Goal: Information Seeking & Learning: Compare options

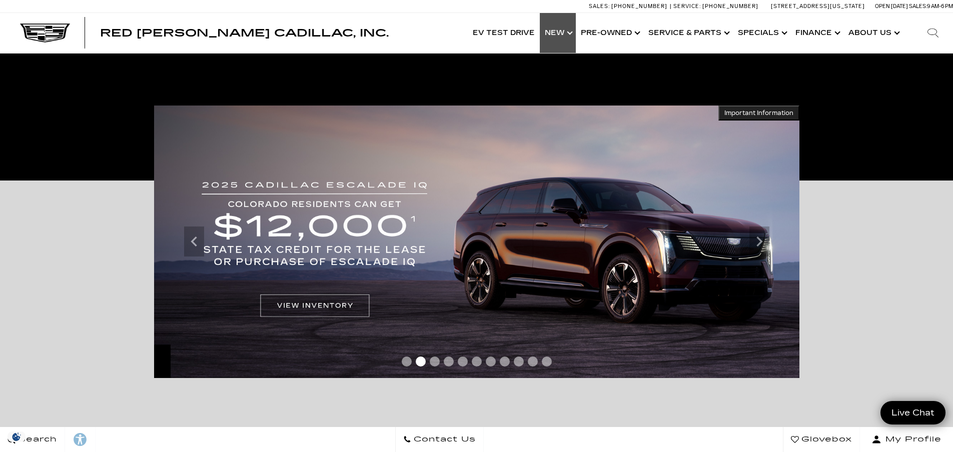
click at [564, 30] on link "Show New" at bounding box center [558, 33] width 36 height 40
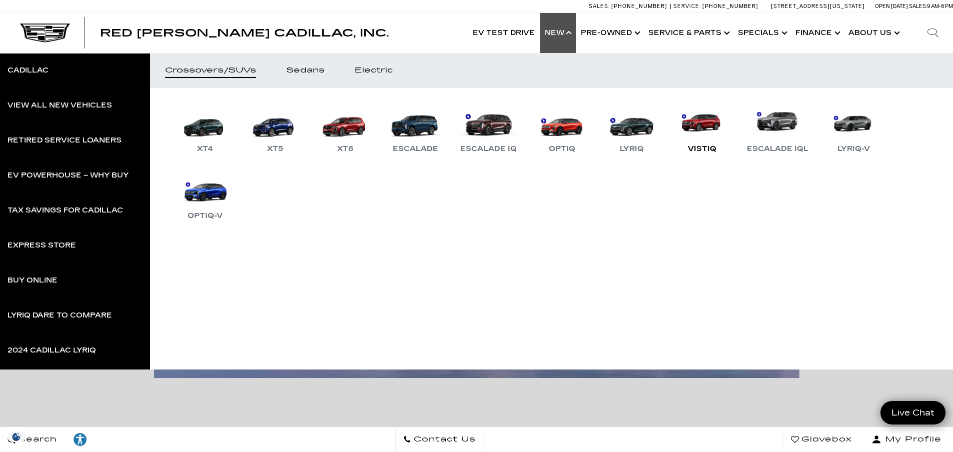
click at [713, 147] on div "VISTIQ" at bounding box center [702, 149] width 39 height 12
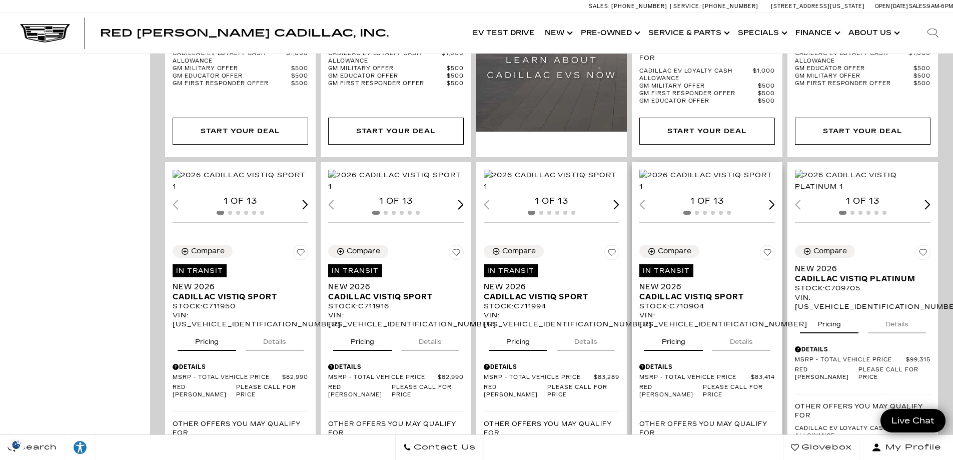
scroll to position [1001, 0]
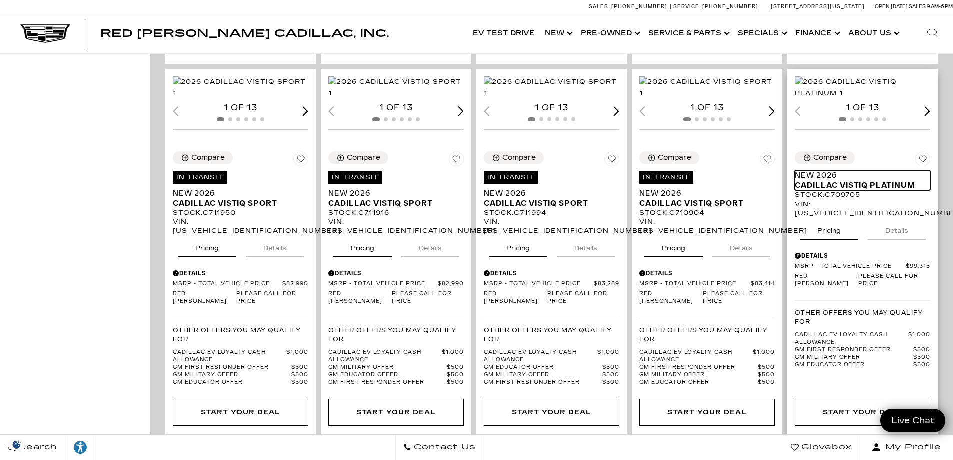
click at [833, 190] on span "Cadillac VISTIQ Platinum" at bounding box center [859, 185] width 128 height 10
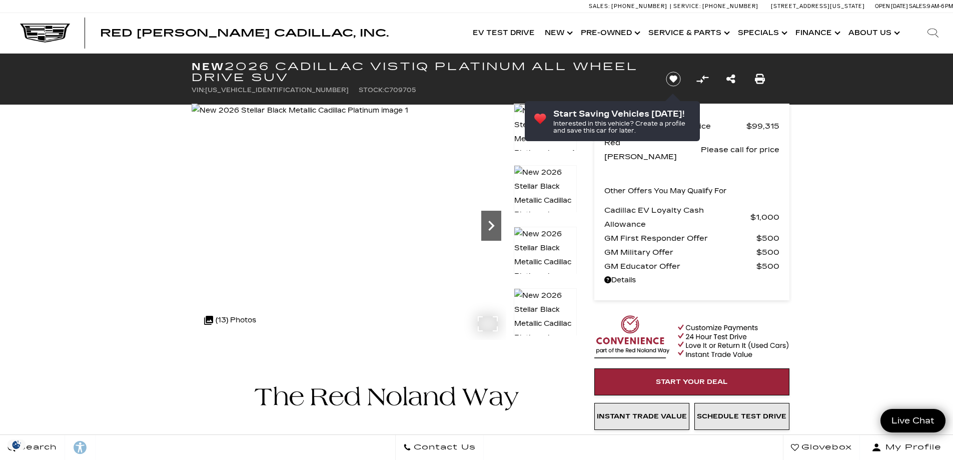
click at [490, 228] on icon "Next" at bounding box center [491, 226] width 6 height 10
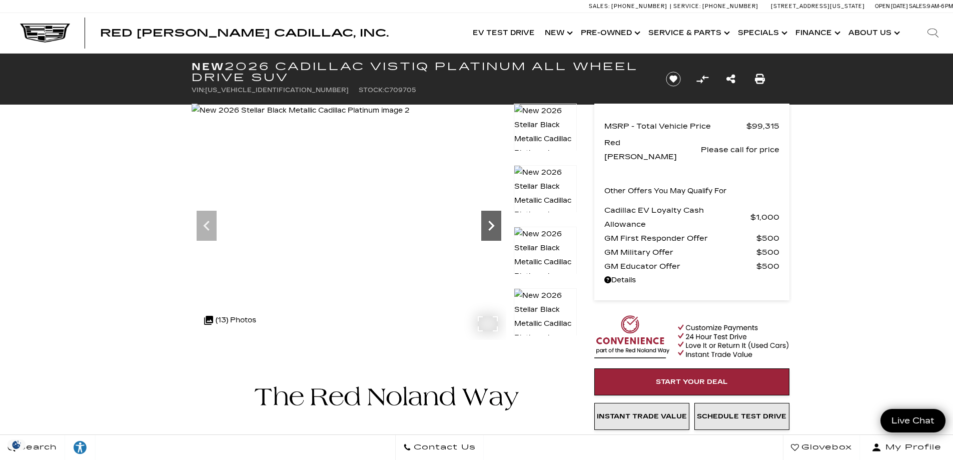
click at [490, 226] on icon "Next" at bounding box center [491, 226] width 20 height 20
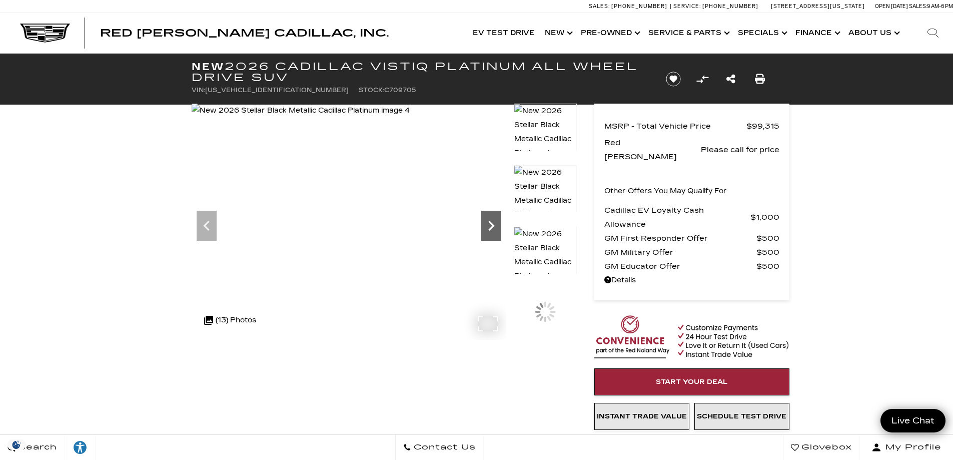
click at [490, 226] on icon "Next" at bounding box center [491, 226] width 20 height 20
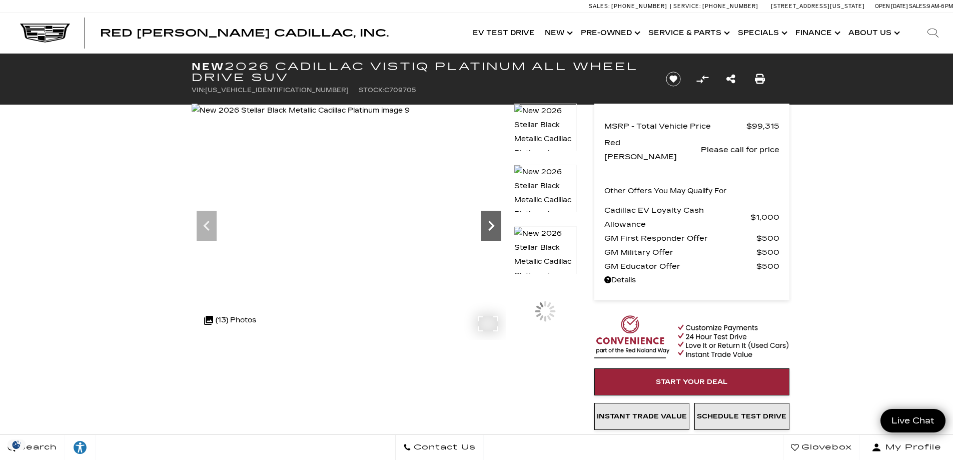
click at [490, 226] on icon "Next" at bounding box center [491, 226] width 20 height 20
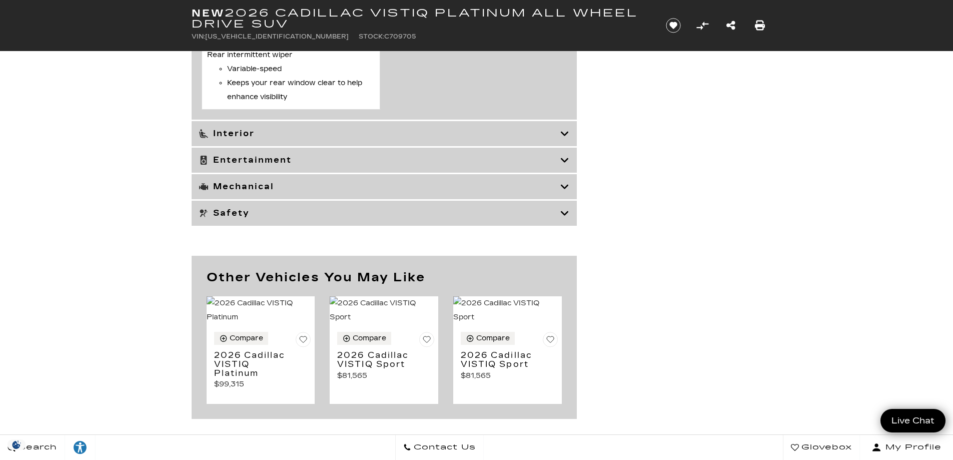
scroll to position [3809, 0]
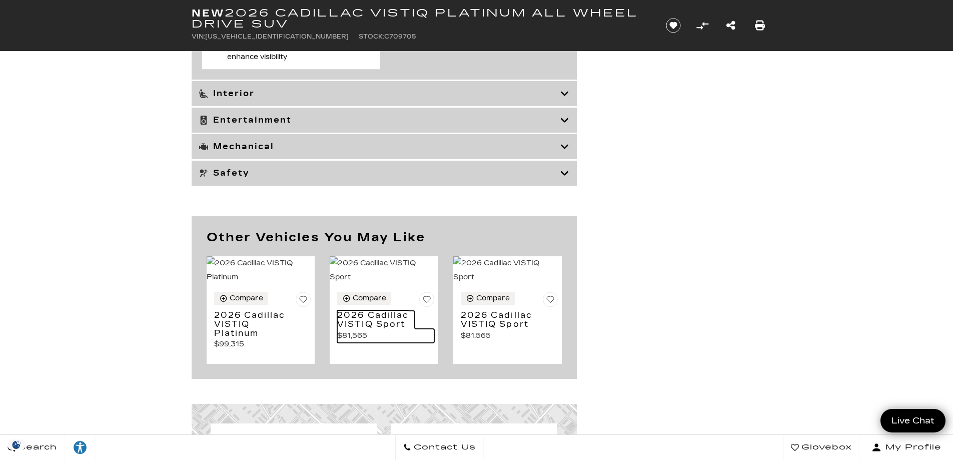
click at [359, 328] on h3 "2026 Cadillac VISTIQ Sport" at bounding box center [376, 320] width 78 height 18
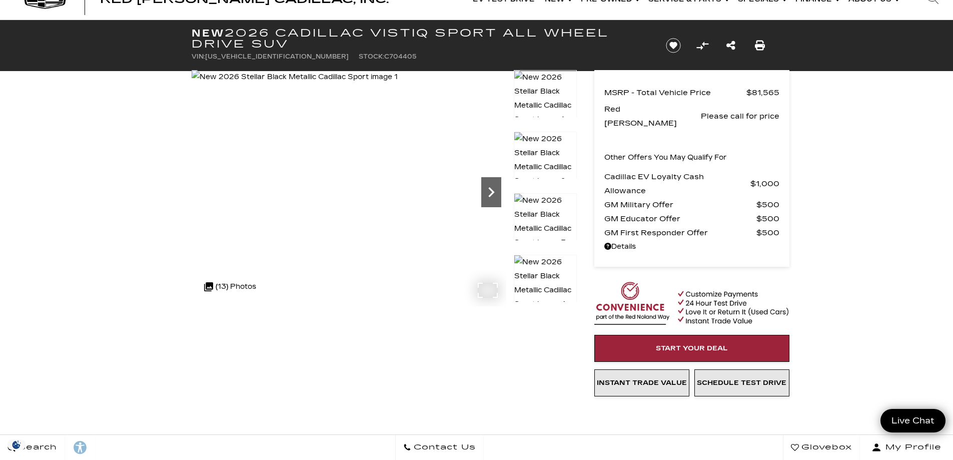
click at [488, 190] on icon "Next" at bounding box center [491, 192] width 20 height 20
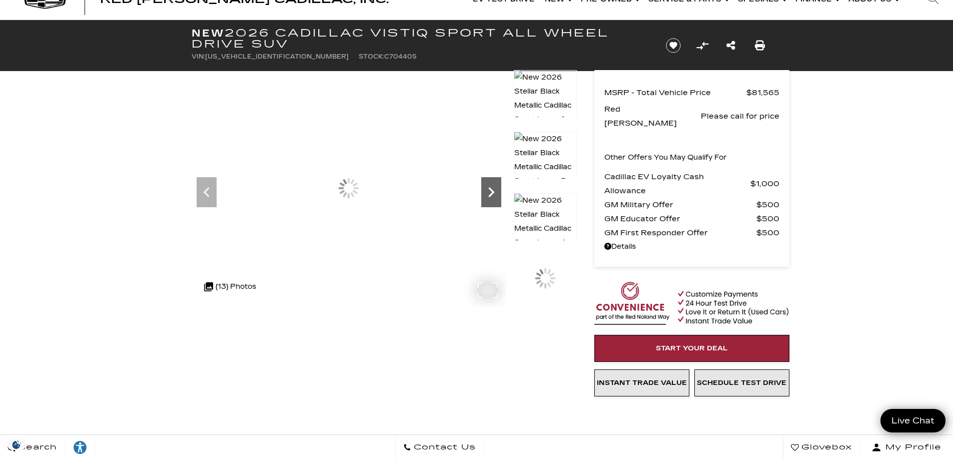
click at [488, 190] on icon "Next" at bounding box center [491, 192] width 20 height 20
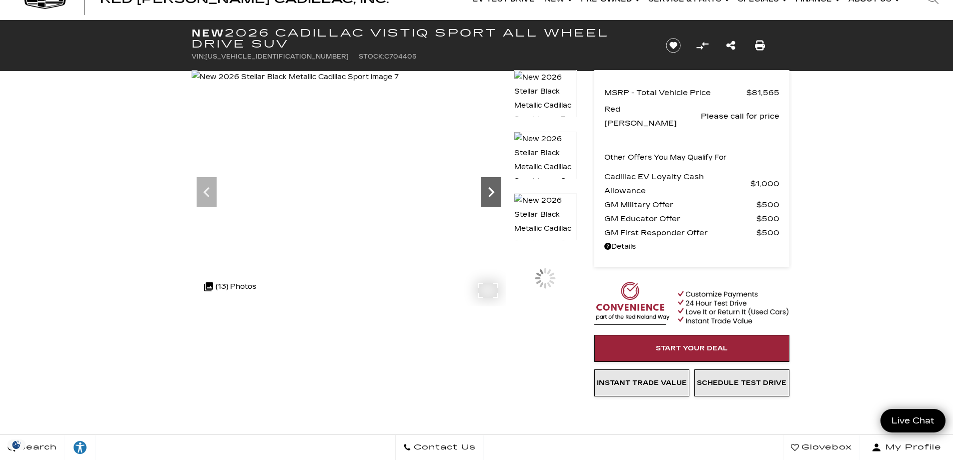
click at [491, 190] on icon "Next" at bounding box center [491, 192] width 6 height 10
click at [403, 84] on img at bounding box center [298, 77] width 212 height 14
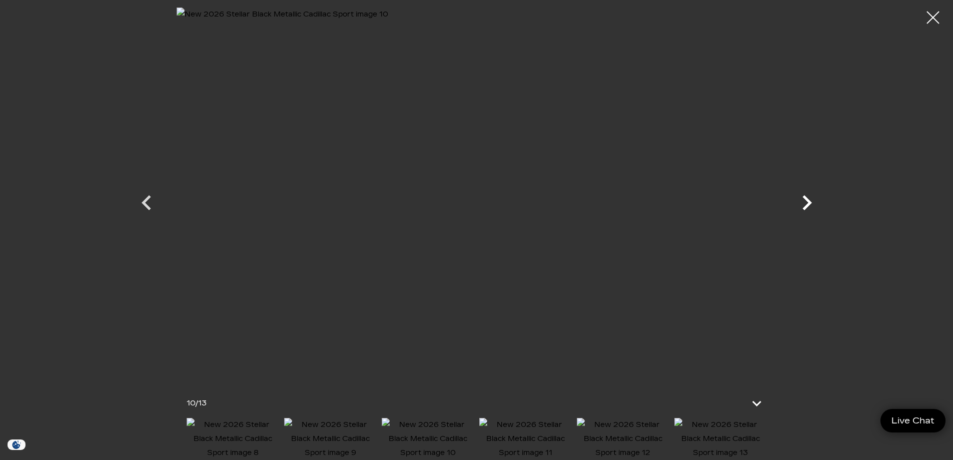
click at [810, 205] on icon "Next" at bounding box center [807, 203] width 30 height 30
click at [812, 205] on icon "Next" at bounding box center [807, 203] width 30 height 30
click at [806, 201] on icon "Next" at bounding box center [807, 203] width 30 height 30
click at [806, 201] on div at bounding box center [477, 194] width 701 height 372
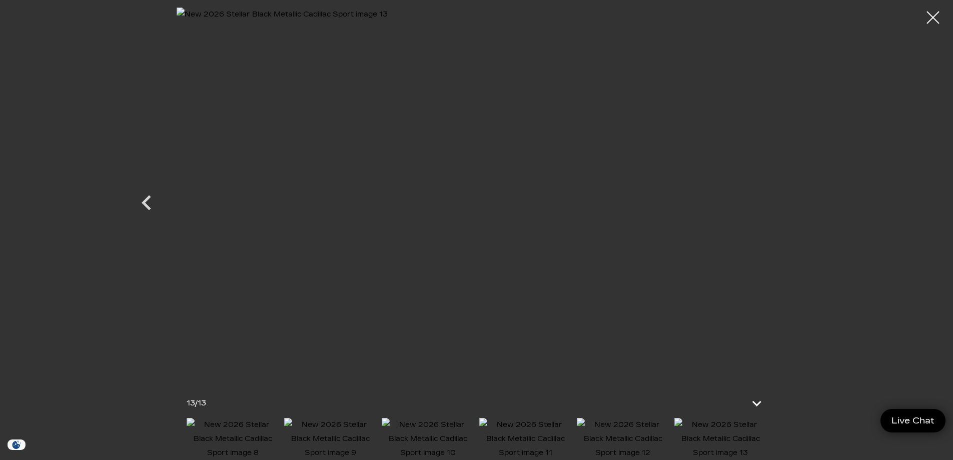
click at [937, 20] on div at bounding box center [933, 17] width 25 height 25
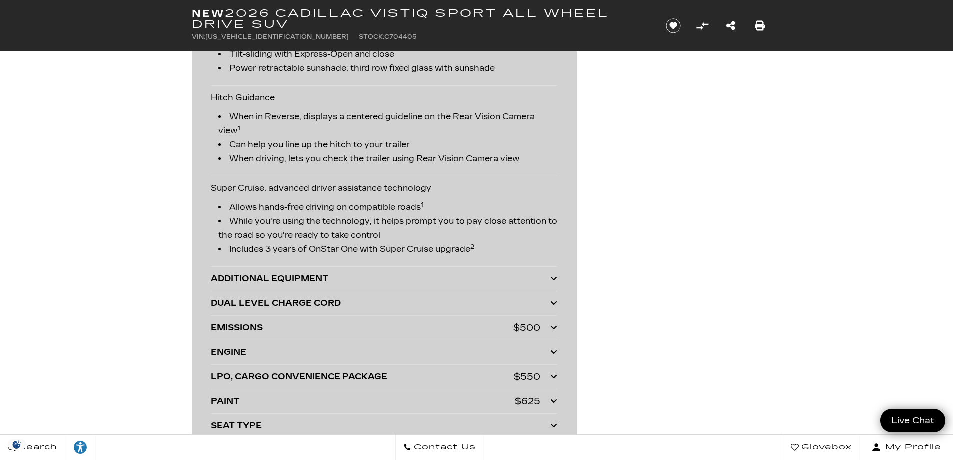
scroll to position [0, 0]
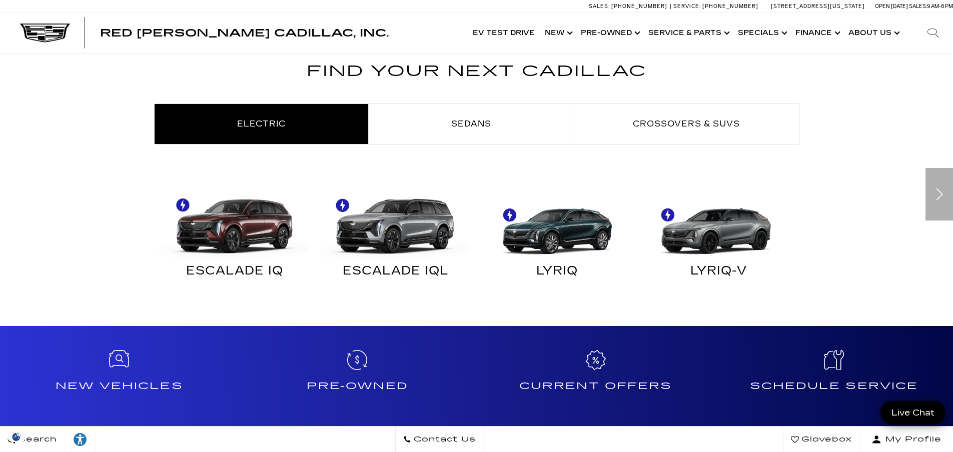
scroll to position [501, 0]
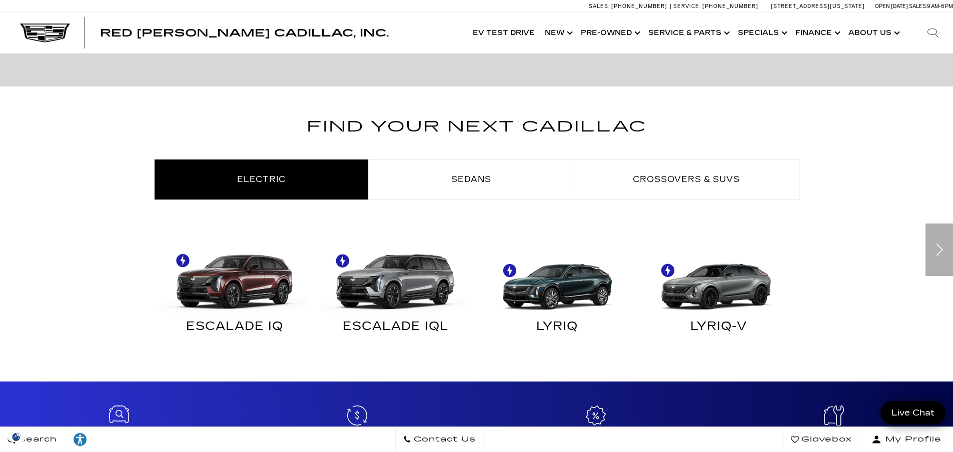
click at [711, 307] on img "Electric" at bounding box center [717, 277] width 152 height 76
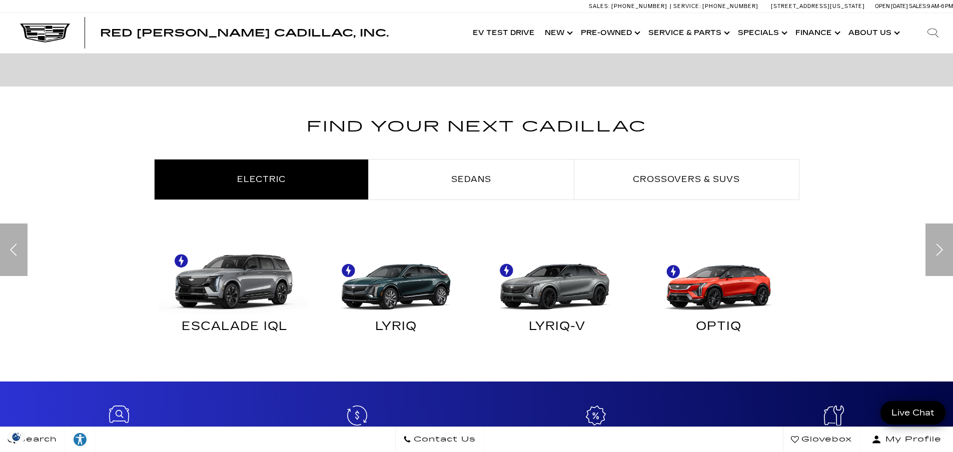
click at [576, 280] on img "Electric" at bounding box center [555, 277] width 152 height 76
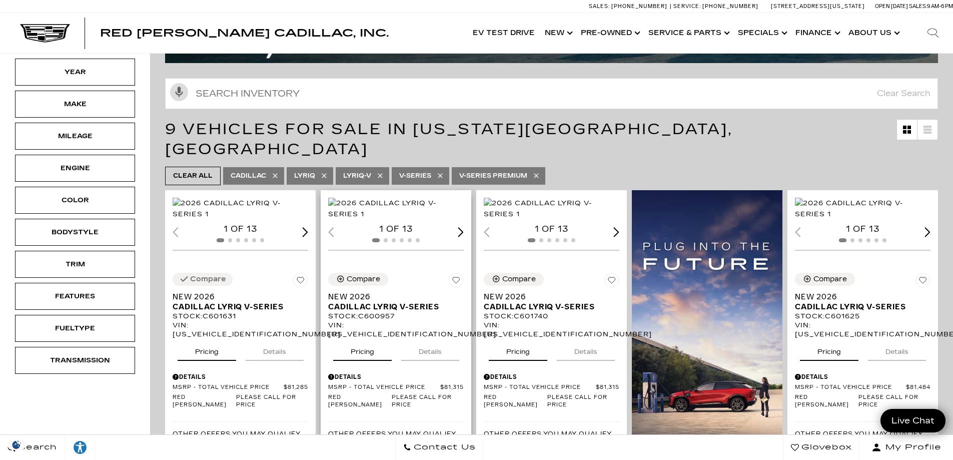
scroll to position [134, 0]
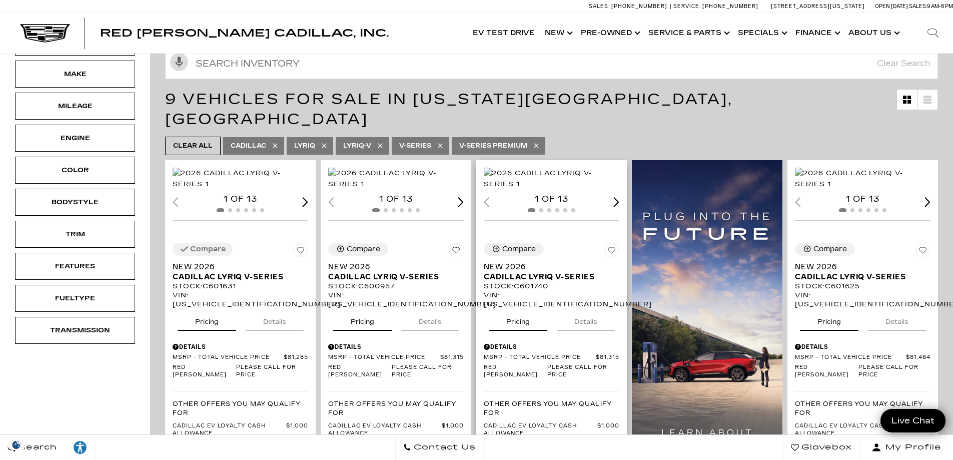
click at [571, 190] on img "1 / 2" at bounding box center [552, 179] width 137 height 22
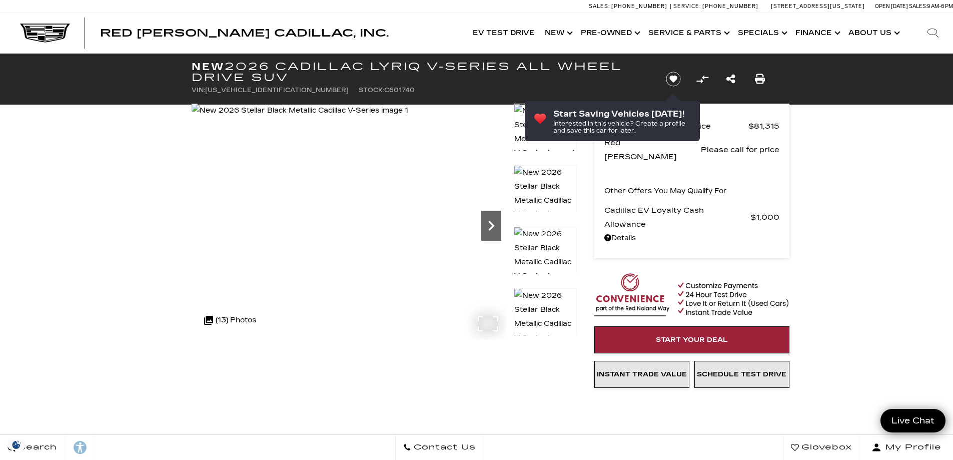
click at [489, 226] on icon "Next" at bounding box center [491, 226] width 20 height 20
click at [493, 224] on icon "Next" at bounding box center [491, 226] width 20 height 20
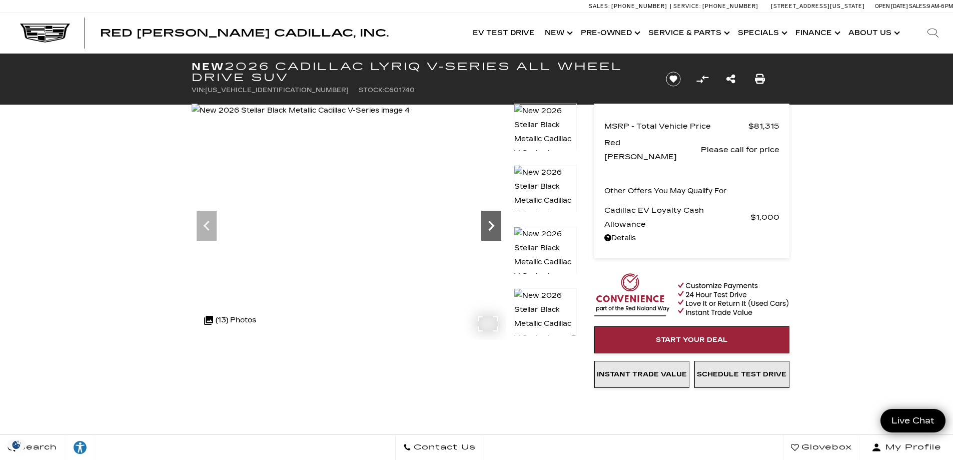
click at [493, 224] on icon "Next" at bounding box center [491, 226] width 6 height 10
click at [374, 118] on img at bounding box center [301, 111] width 218 height 14
click at [380, 118] on img at bounding box center [301, 111] width 218 height 14
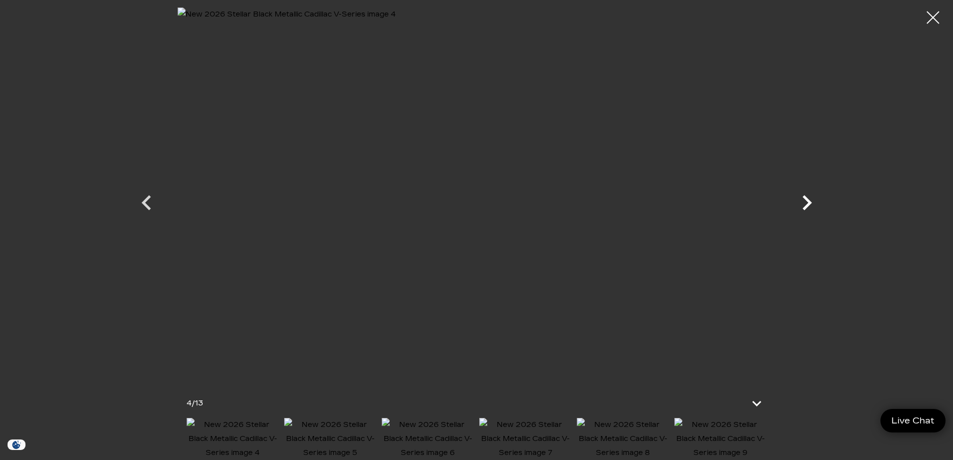
click at [807, 209] on icon "Next" at bounding box center [807, 203] width 30 height 30
click at [814, 204] on icon "Next" at bounding box center [807, 203] width 30 height 30
click at [810, 204] on icon "Next" at bounding box center [808, 202] width 10 height 15
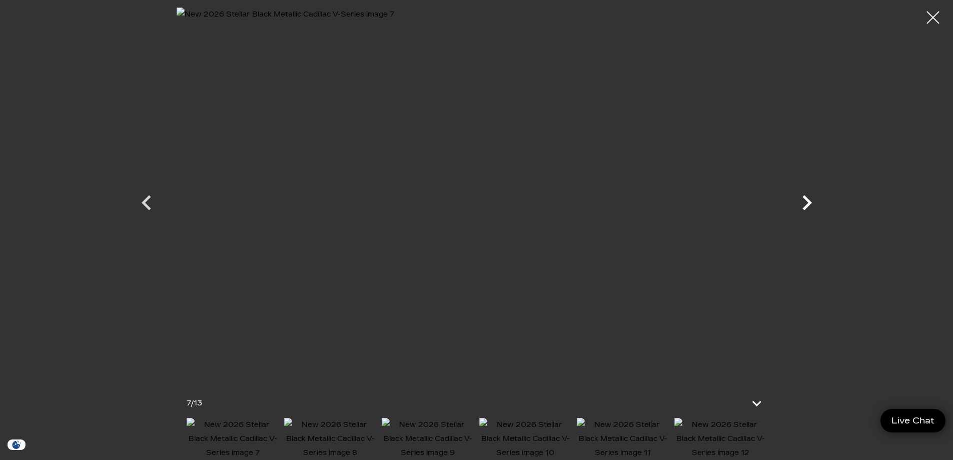
click at [810, 204] on icon "Next" at bounding box center [808, 202] width 10 height 15
click at [808, 203] on icon "Next" at bounding box center [807, 203] width 30 height 30
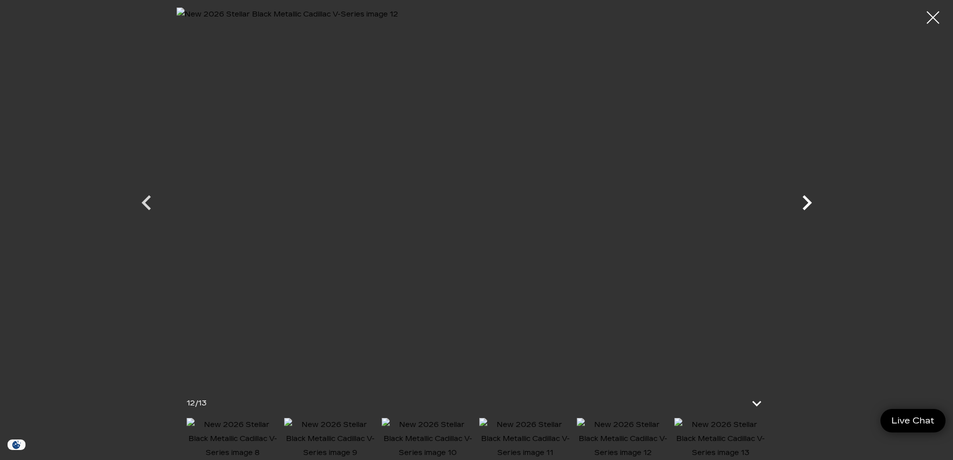
click at [805, 203] on icon "Next" at bounding box center [807, 203] width 30 height 30
click at [933, 19] on div at bounding box center [933, 18] width 27 height 27
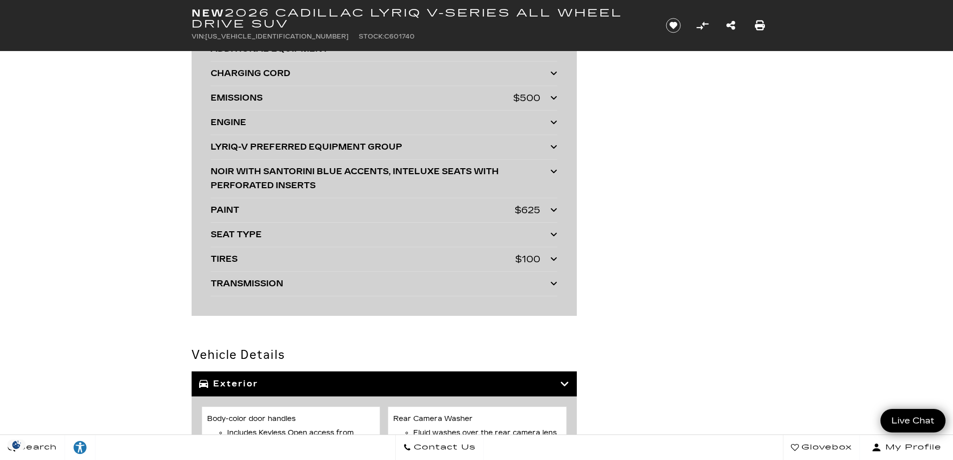
scroll to position [2548, 0]
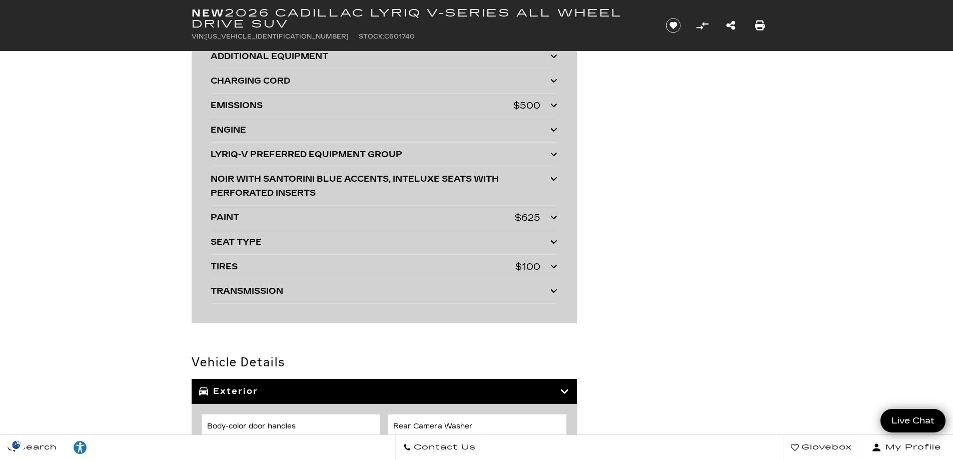
click at [551, 149] on div at bounding box center [554, 155] width 7 height 14
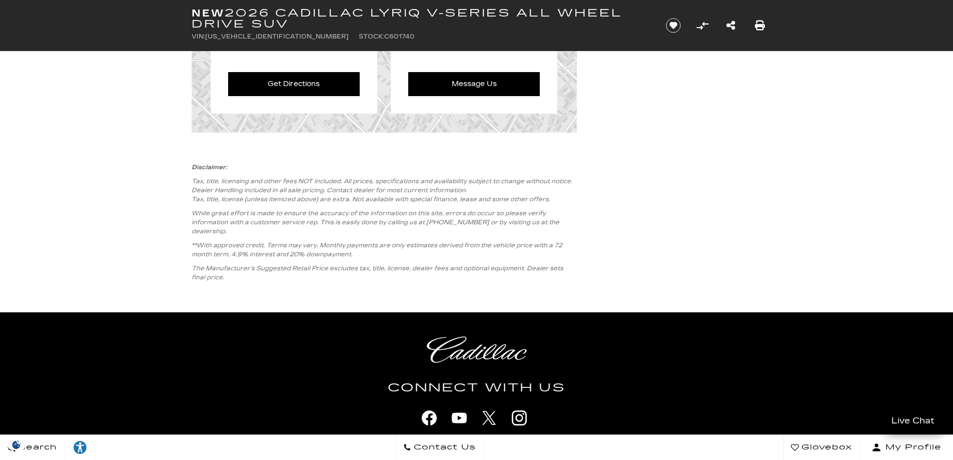
scroll to position [4750, 0]
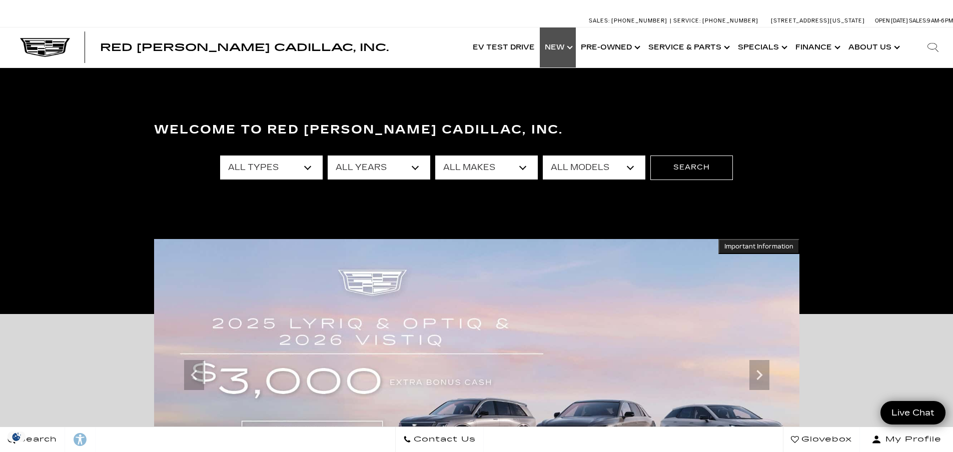
click at [571, 49] on link "Show New" at bounding box center [558, 48] width 36 height 40
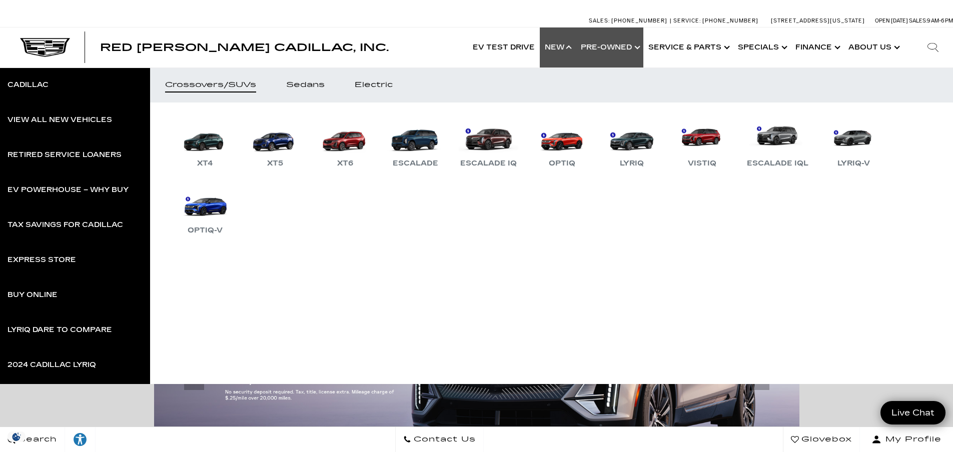
click at [619, 49] on link "Show Pre-Owned" at bounding box center [610, 48] width 68 height 40
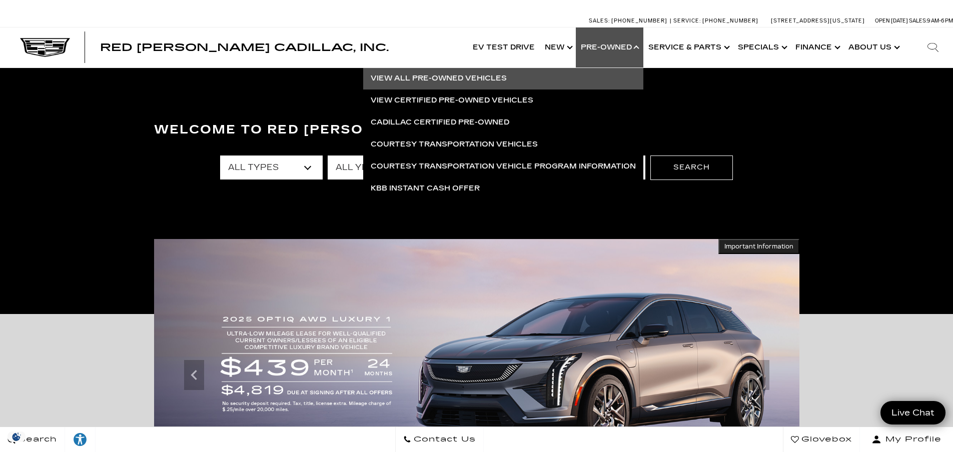
click at [445, 78] on link "View All Pre-Owned Vehicles" at bounding box center [503, 79] width 280 height 22
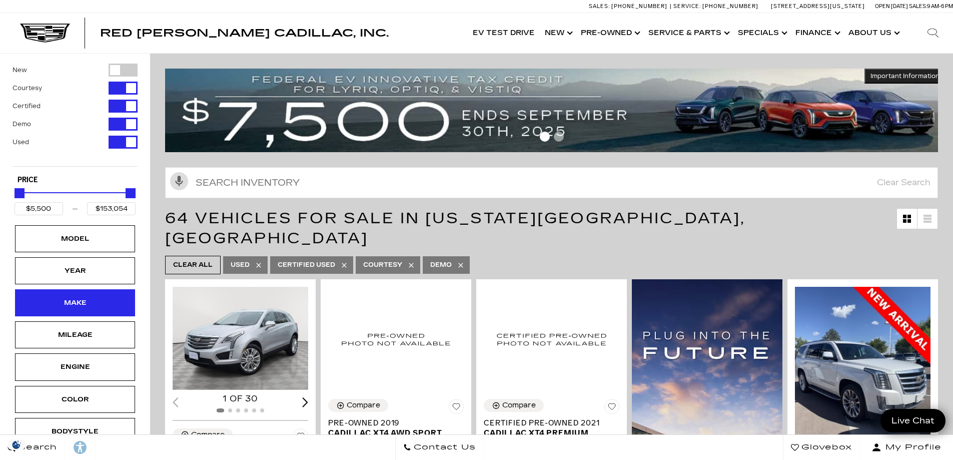
click at [73, 308] on div "Make" at bounding box center [75, 302] width 50 height 11
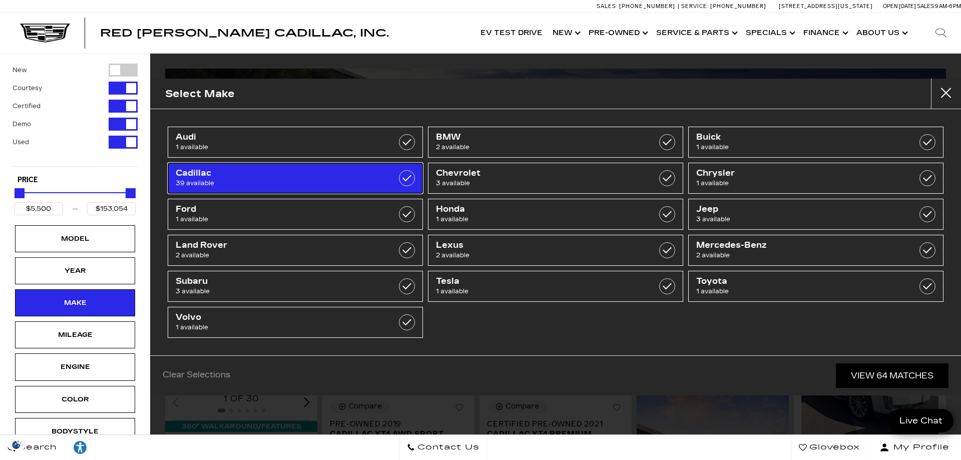
click at [222, 181] on span "39 available" at bounding box center [277, 183] width 203 height 10
type input "$25,689"
checkbox input "true"
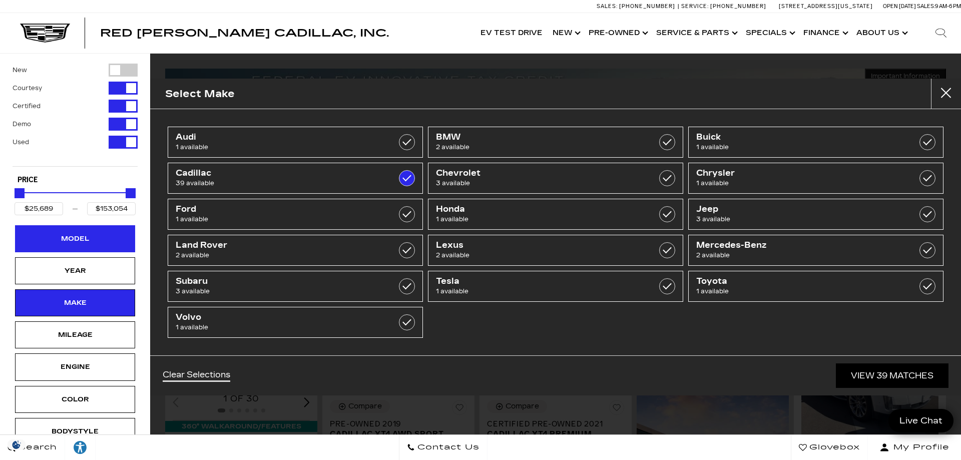
click at [84, 232] on div "Model" at bounding box center [75, 238] width 120 height 27
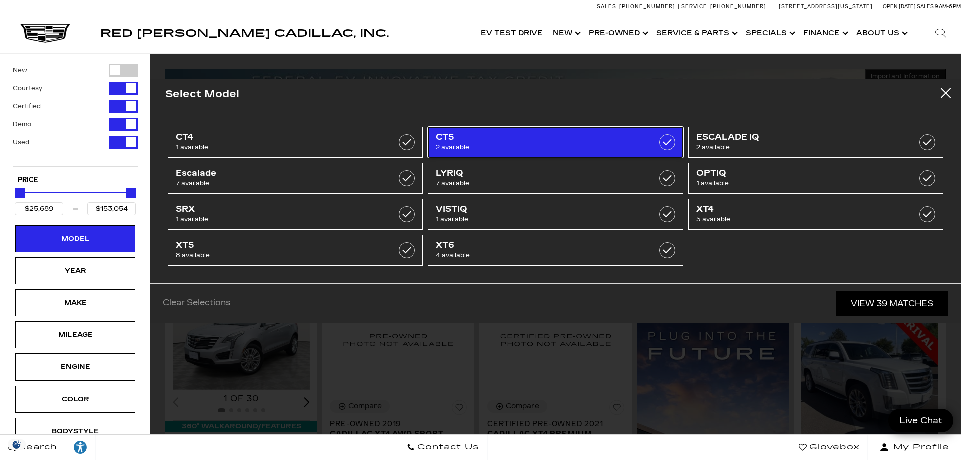
drag, startPoint x: 479, startPoint y: 134, endPoint x: 469, endPoint y: 142, distance: 12.5
click at [479, 134] on span "CT5" at bounding box center [537, 137] width 203 height 10
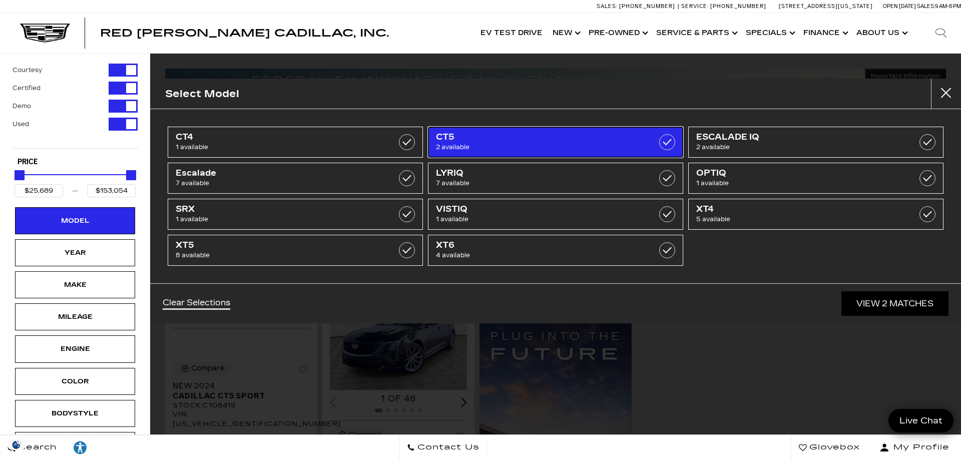
type input "$51,298"
type input "$59,774"
checkbox input "true"
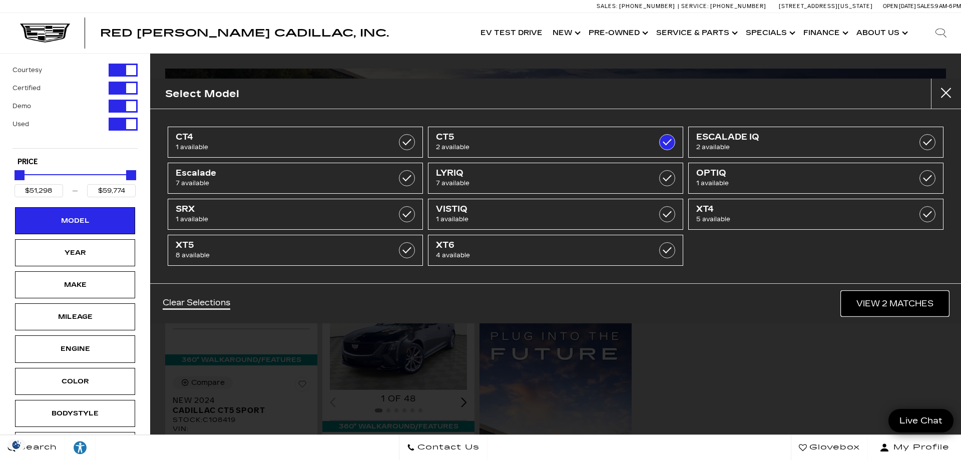
click at [879, 301] on link "View 2 Matches" at bounding box center [894, 303] width 107 height 25
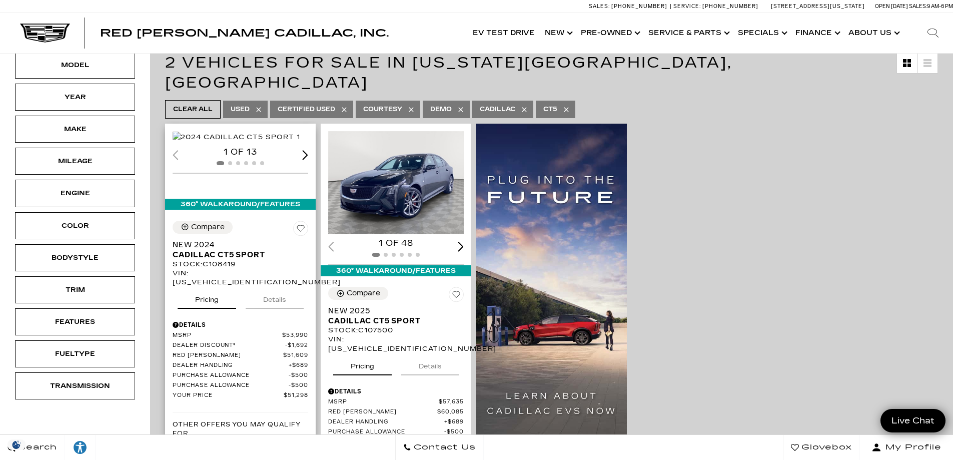
scroll to position [167, 0]
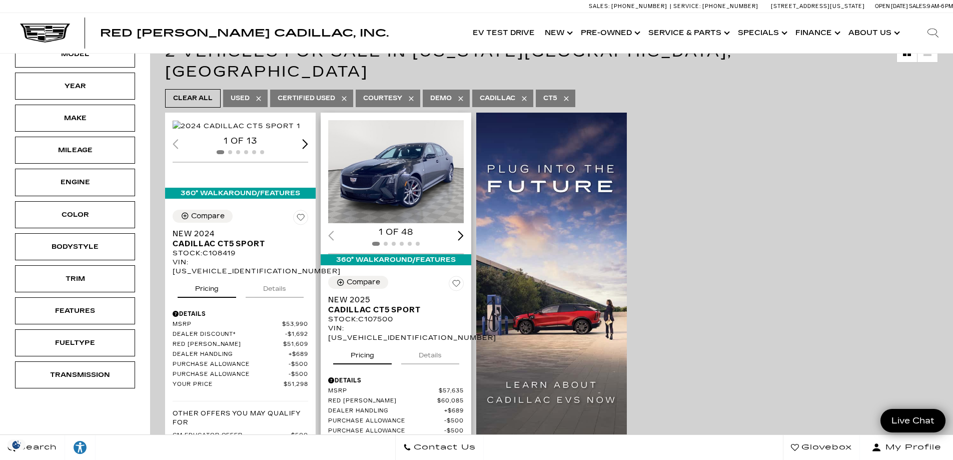
click at [458, 231] on div "Next slide" at bounding box center [461, 236] width 6 height 10
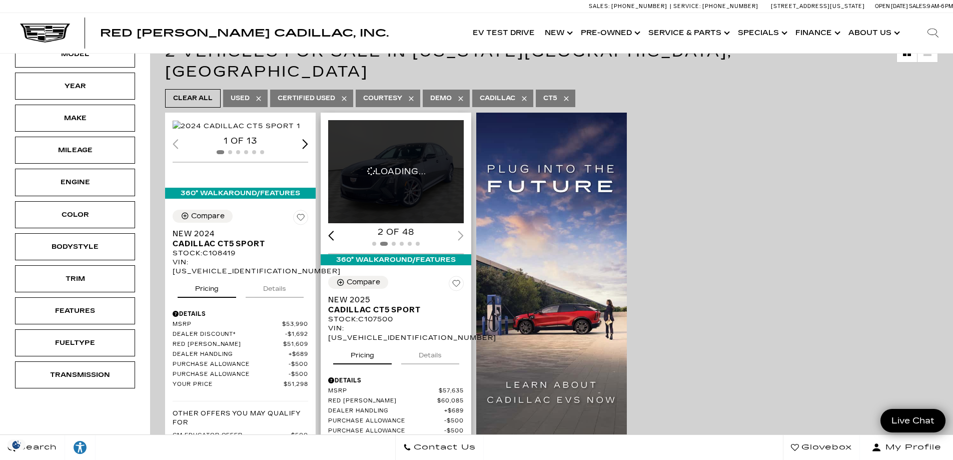
click at [458, 227] on div "2 of 48" at bounding box center [396, 232] width 136 height 11
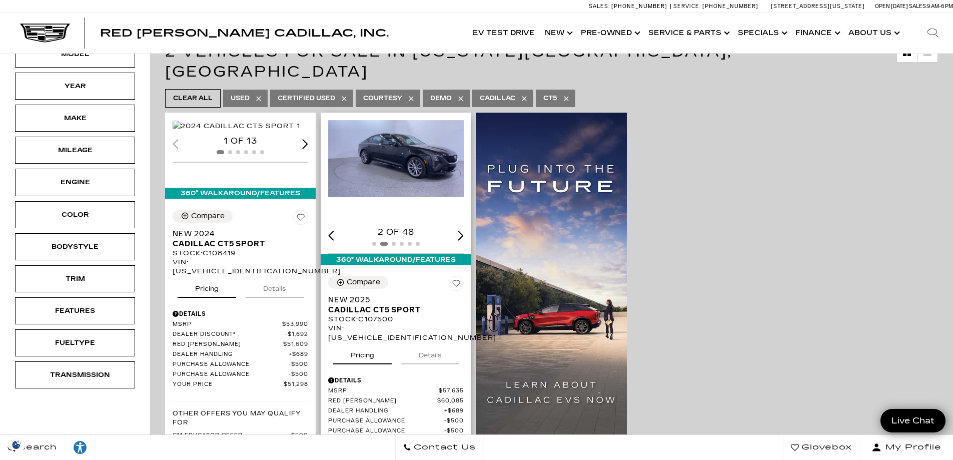
click at [461, 231] on div "Next slide" at bounding box center [461, 236] width 6 height 10
click at [464, 231] on div "Next slide" at bounding box center [461, 236] width 6 height 10
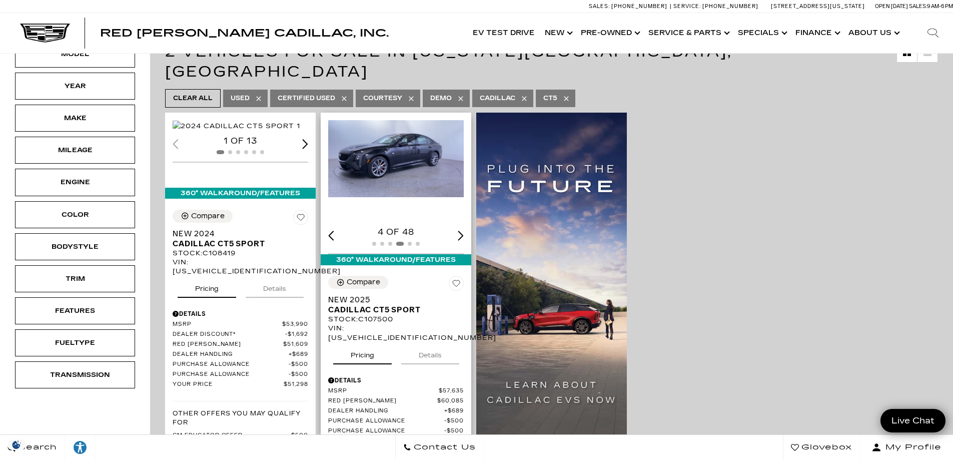
click at [464, 231] on div "Next slide" at bounding box center [461, 236] width 6 height 10
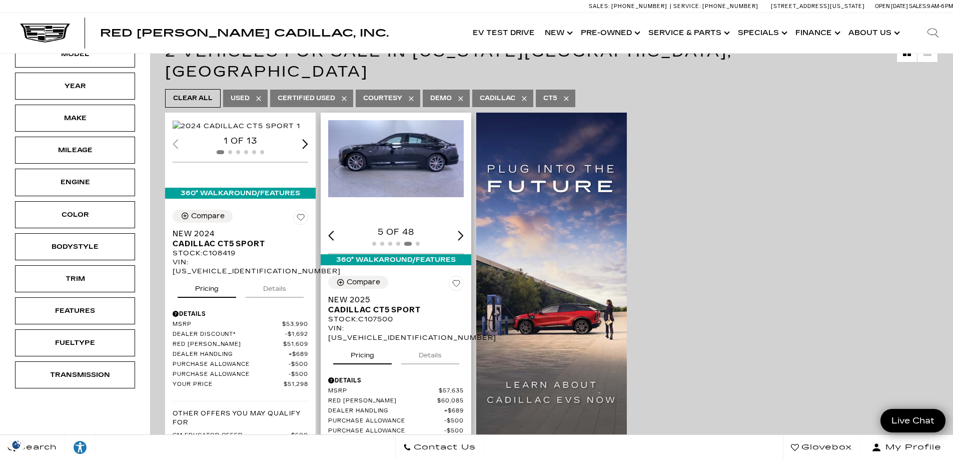
click at [464, 231] on div "Next slide" at bounding box center [461, 236] width 6 height 10
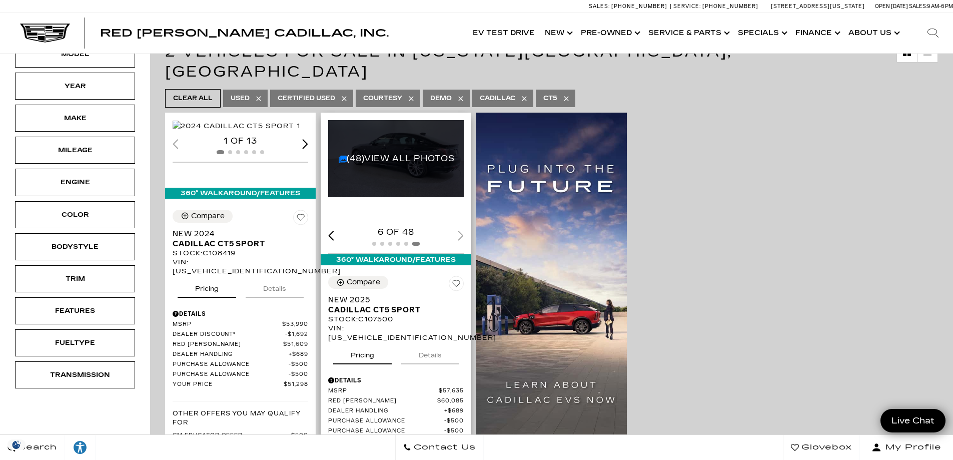
click at [464, 227] on div "6 of 48" at bounding box center [396, 232] width 136 height 11
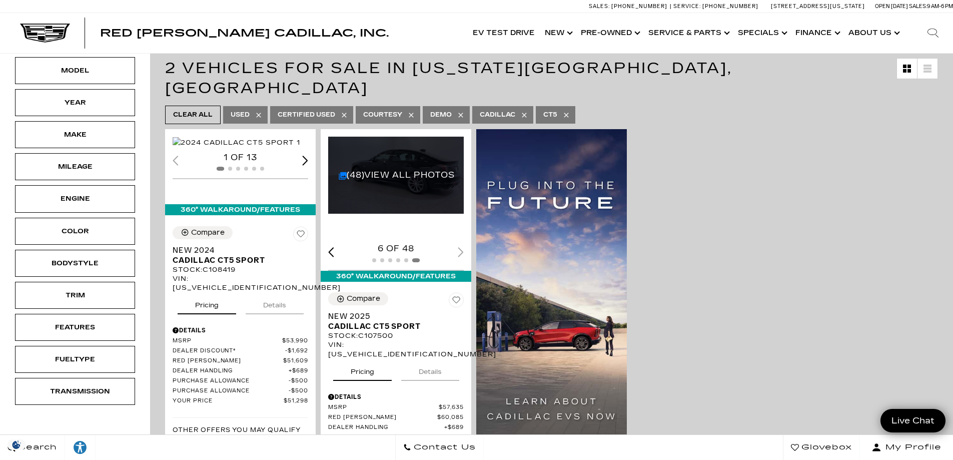
scroll to position [0, 0]
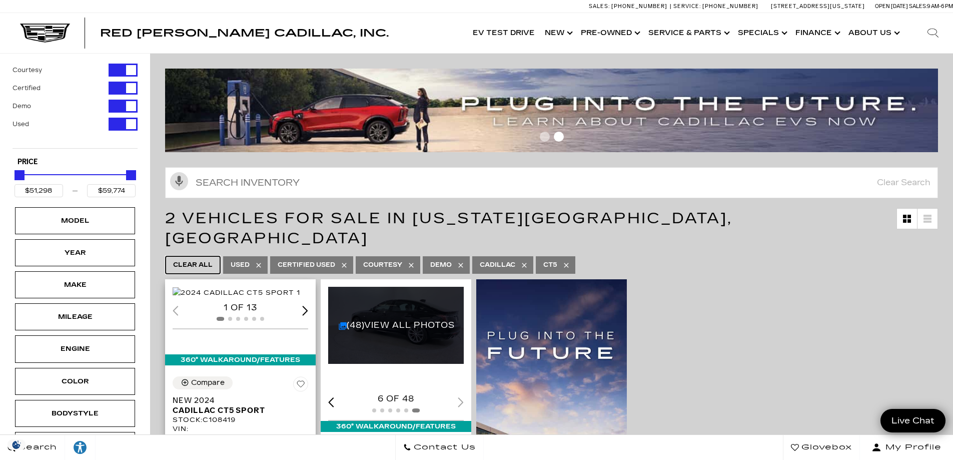
click at [186, 259] on span "Clear All" at bounding box center [193, 265] width 40 height 13
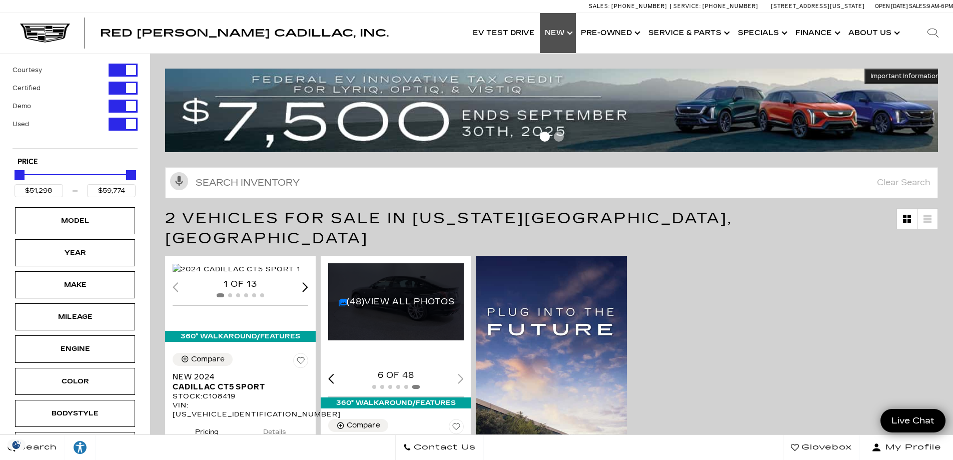
type input "$5,500"
type input "$179,434"
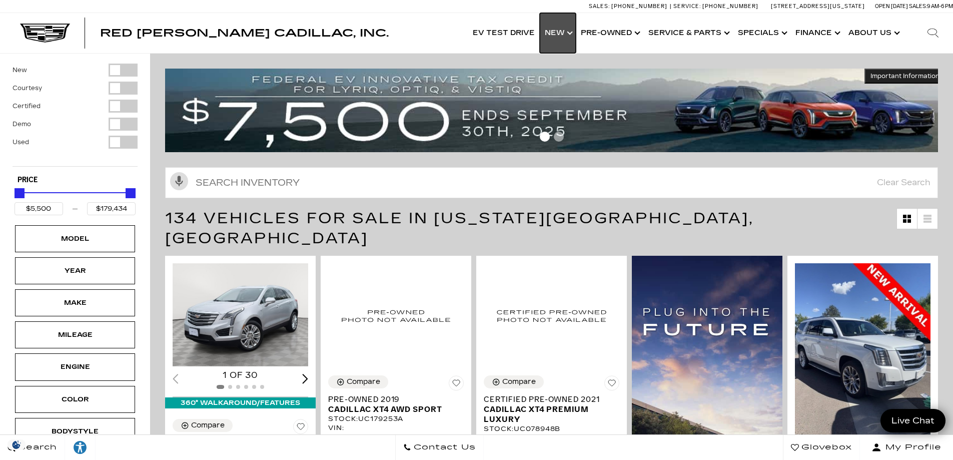
click at [567, 33] on link "Show New" at bounding box center [558, 33] width 36 height 40
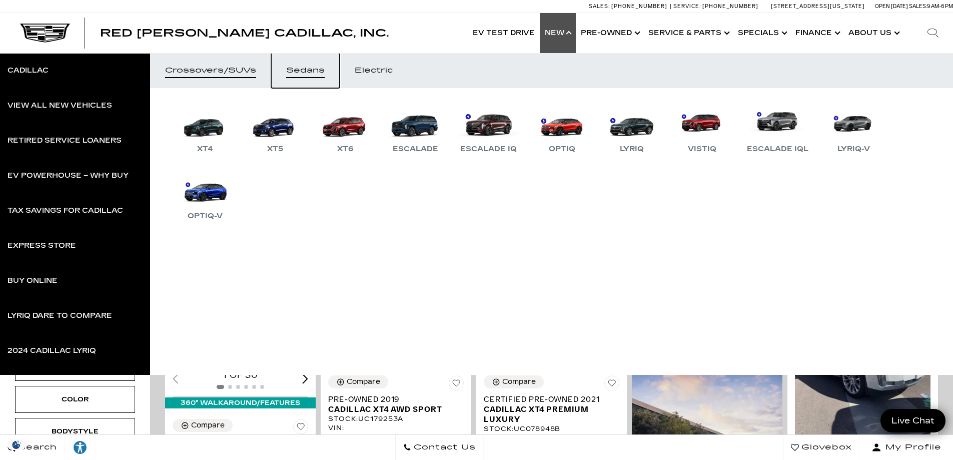
click at [311, 76] on link "Sedans" at bounding box center [305, 70] width 69 height 35
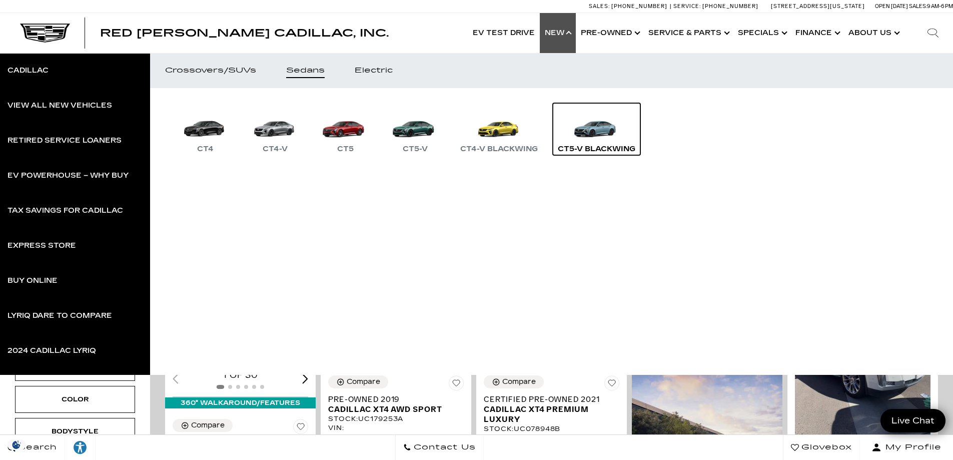
click at [591, 144] on div "CT5-V Blackwing" at bounding box center [597, 149] width 88 height 12
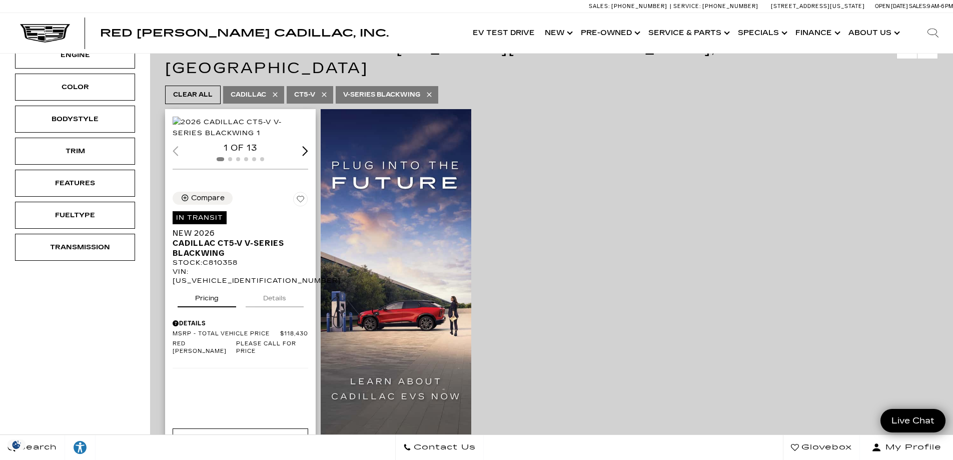
scroll to position [167, 0]
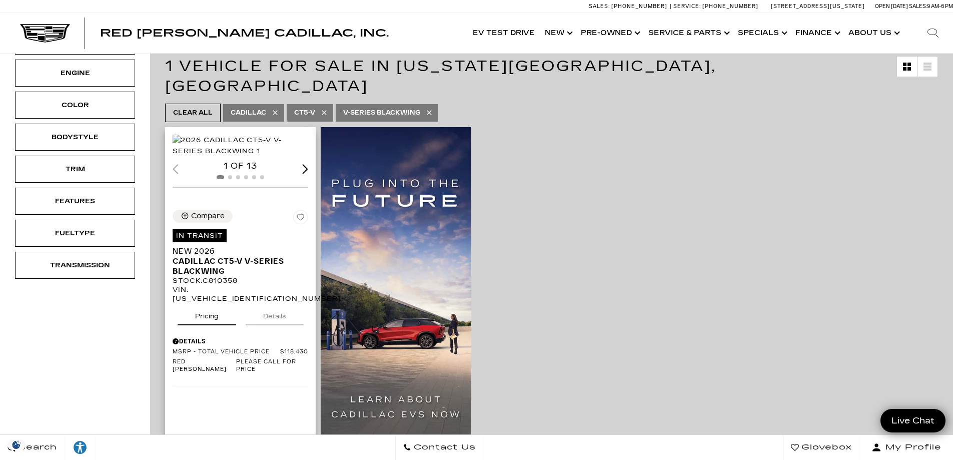
click at [302, 174] on div "Next slide" at bounding box center [305, 169] width 6 height 10
click at [234, 146] on img "2 / 6" at bounding box center [241, 146] width 137 height 22
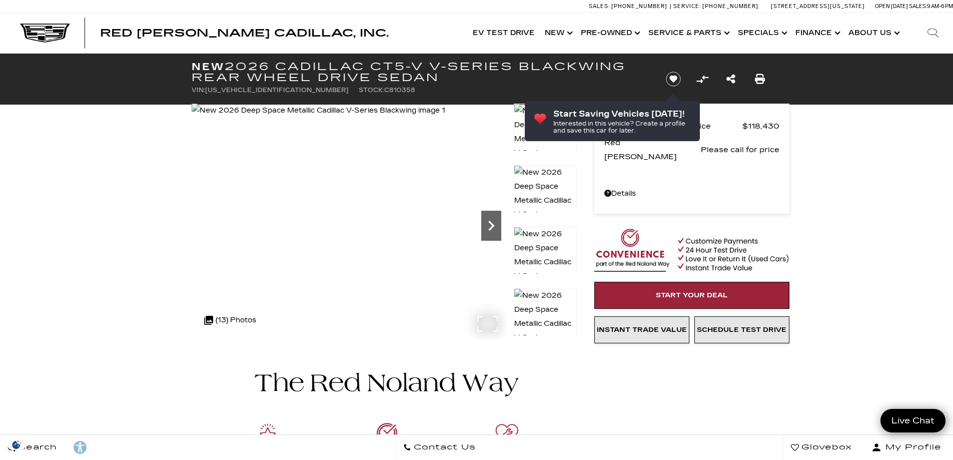
click at [484, 229] on icon "Next" at bounding box center [491, 226] width 20 height 20
click at [491, 220] on icon "Next" at bounding box center [491, 226] width 20 height 20
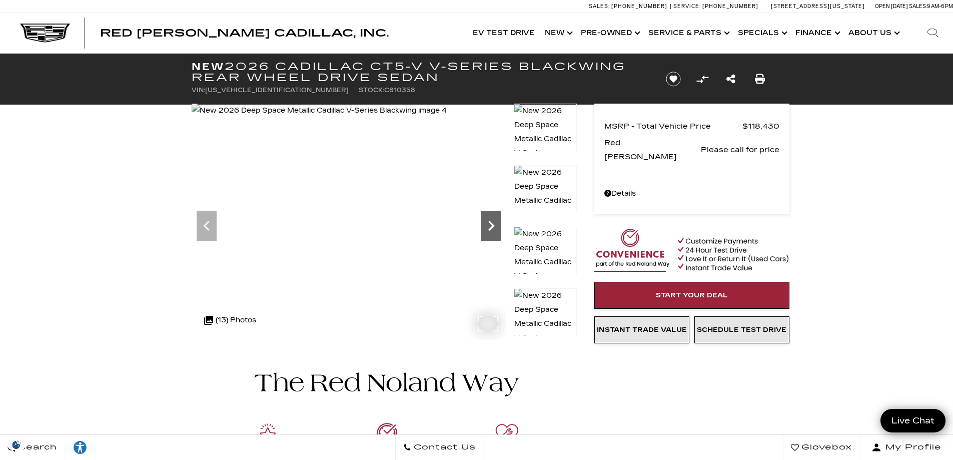
click at [491, 220] on icon "Next" at bounding box center [491, 226] width 20 height 20
click at [491, 221] on icon "Next" at bounding box center [491, 226] width 20 height 20
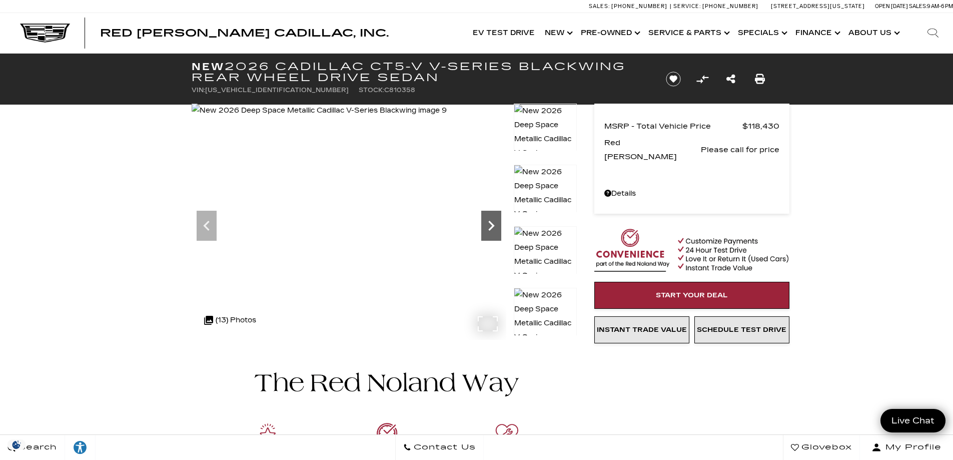
click at [491, 221] on icon "Next" at bounding box center [491, 226] width 20 height 20
click at [338, 118] on img at bounding box center [321, 111] width 259 height 14
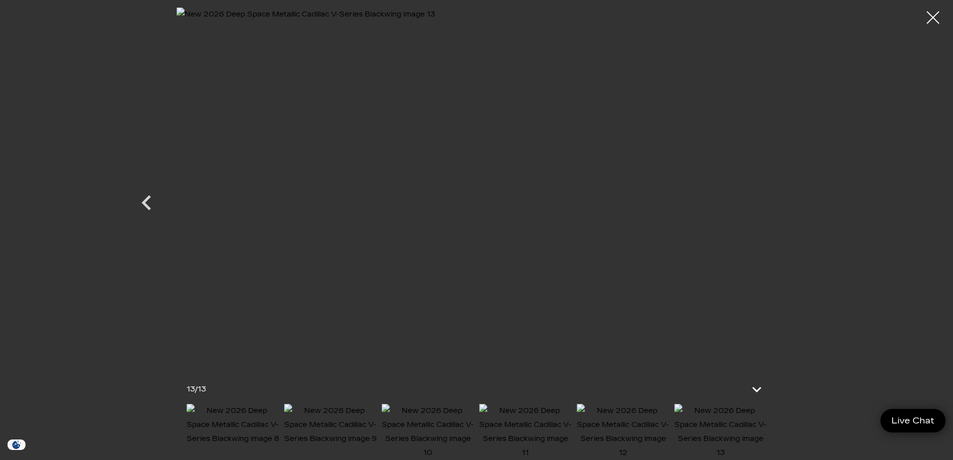
scroll to position [100, 0]
click at [928, 18] on div at bounding box center [933, 18] width 27 height 27
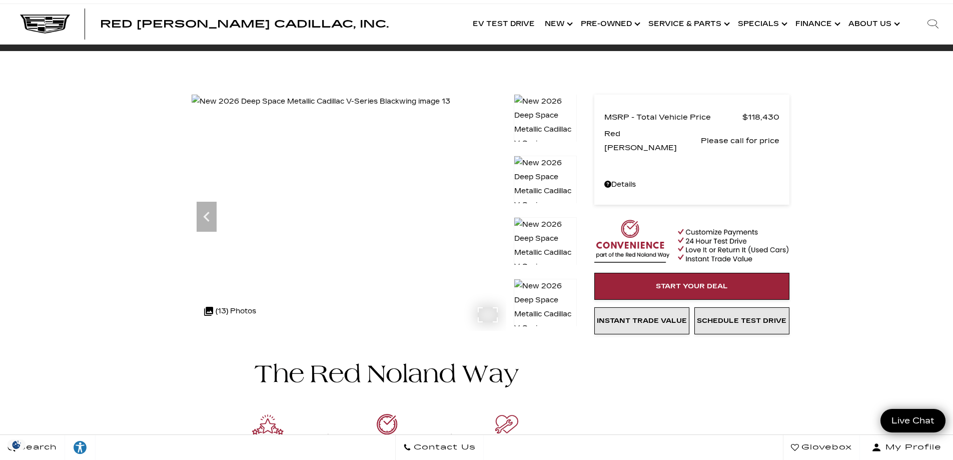
scroll to position [0, 0]
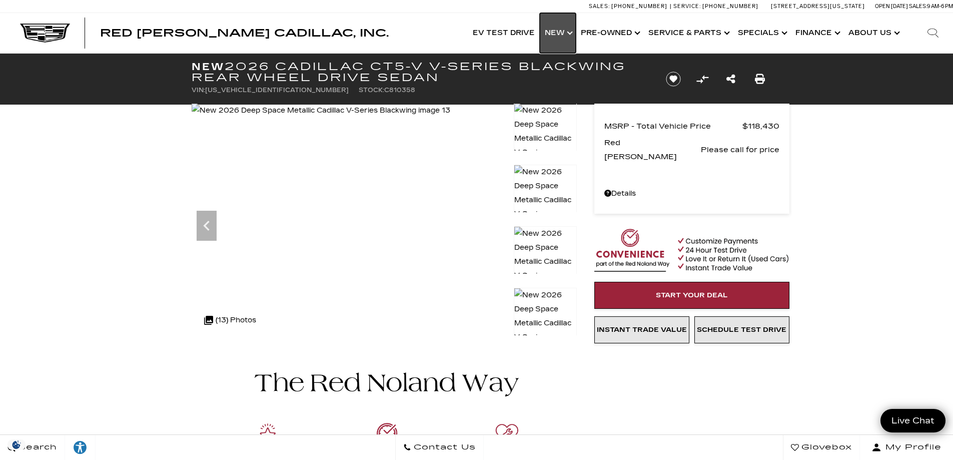
click at [566, 34] on link "Show New" at bounding box center [558, 33] width 36 height 40
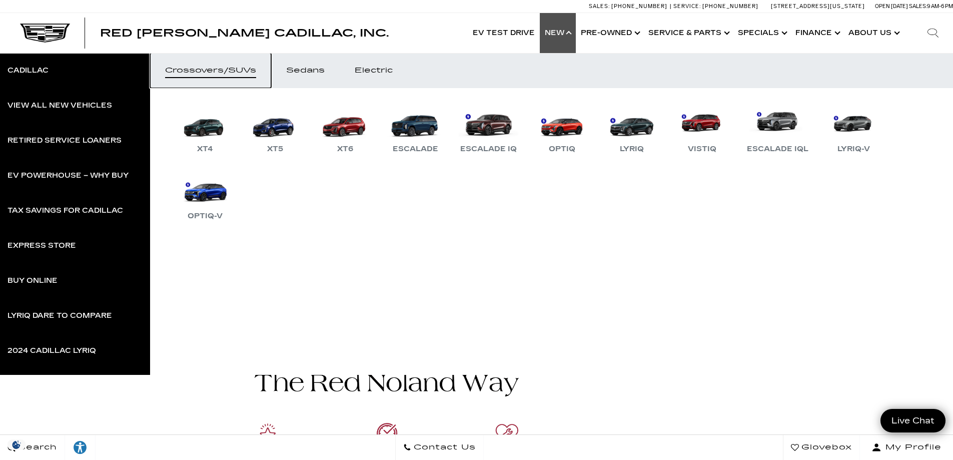
click at [230, 72] on div "Crossovers/SUVs" at bounding box center [210, 70] width 91 height 7
click at [272, 130] on link "XT5" at bounding box center [275, 129] width 60 height 52
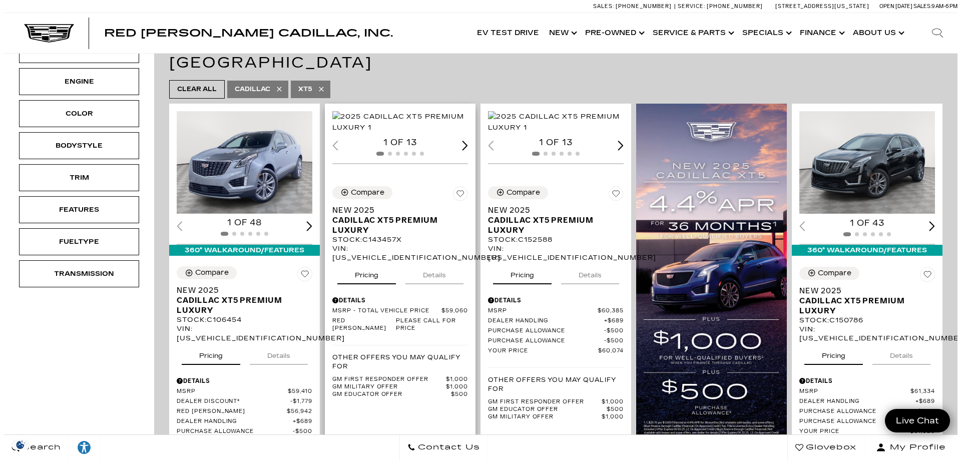
scroll to position [200, 0]
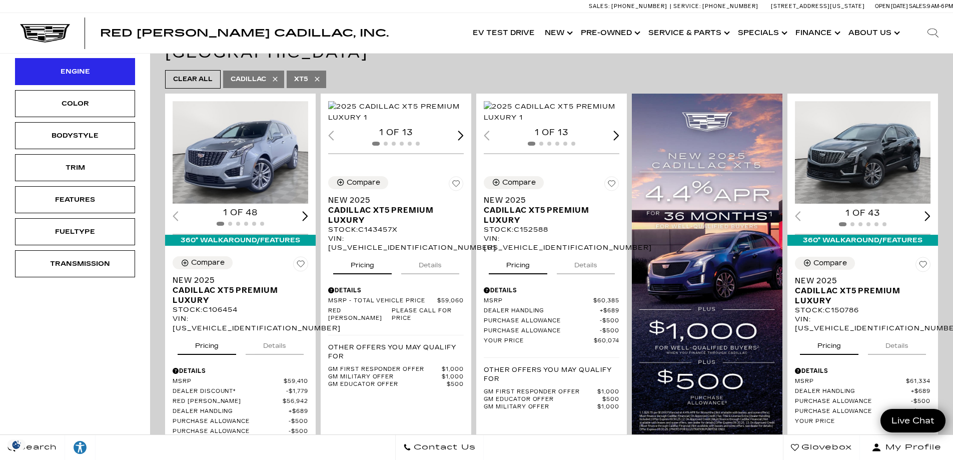
click at [82, 73] on div "Engine" at bounding box center [75, 71] width 50 height 11
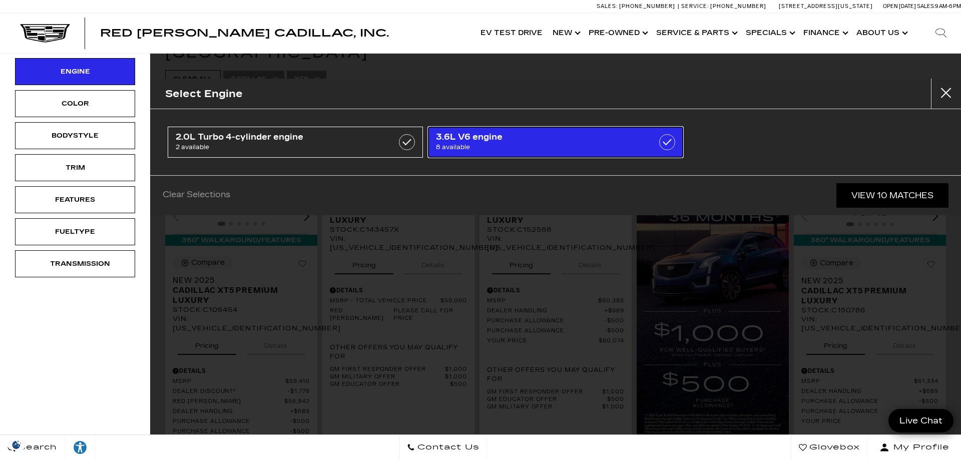
click at [480, 147] on span "8 available" at bounding box center [537, 147] width 203 height 10
type input "$59,060"
checkbox input "true"
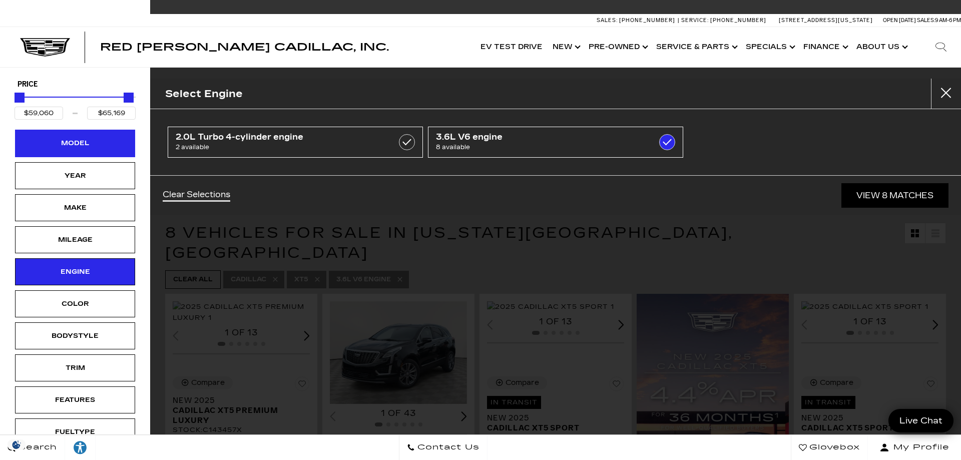
click at [67, 147] on div "Model" at bounding box center [75, 143] width 50 height 11
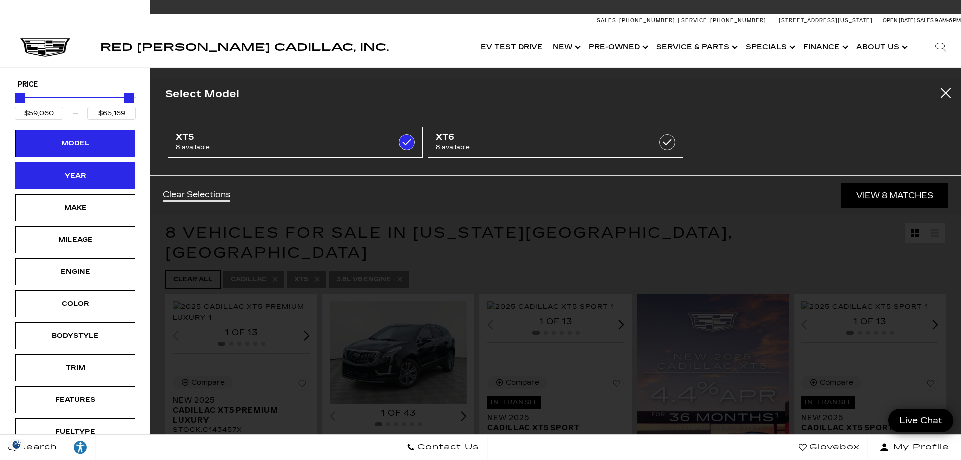
click at [80, 177] on div "Year" at bounding box center [75, 175] width 50 height 11
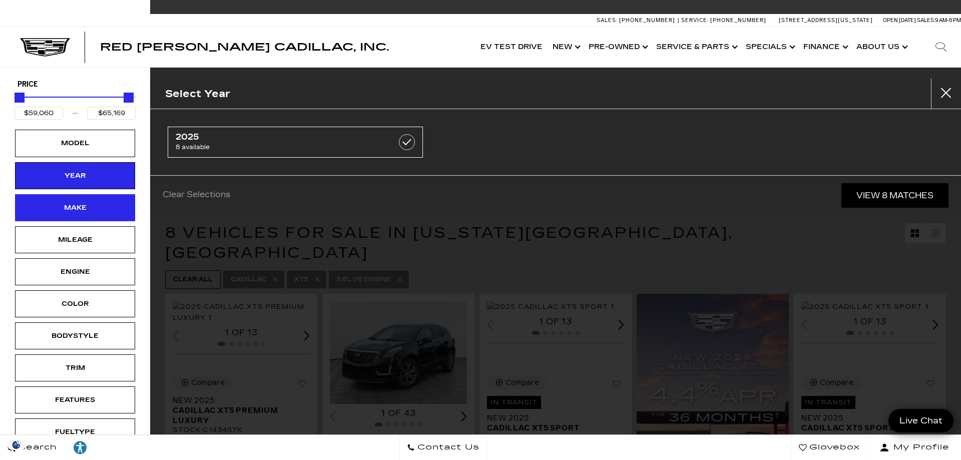
click at [67, 206] on div "Make" at bounding box center [75, 207] width 50 height 11
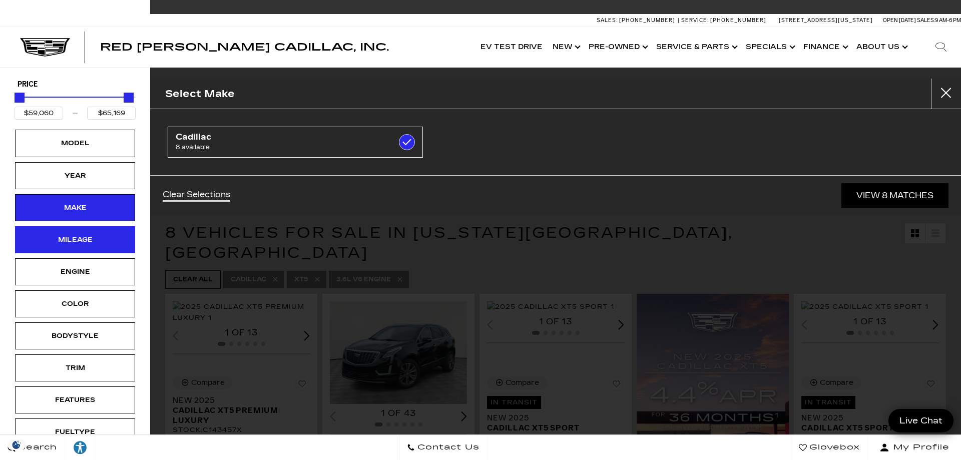
click at [73, 233] on div "Mileage" at bounding box center [75, 239] width 120 height 27
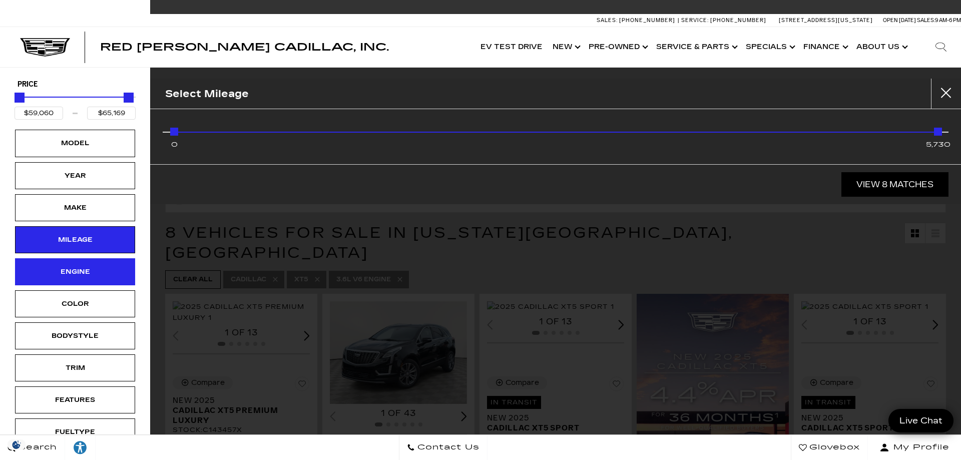
click at [69, 278] on div "Engine" at bounding box center [75, 271] width 120 height 27
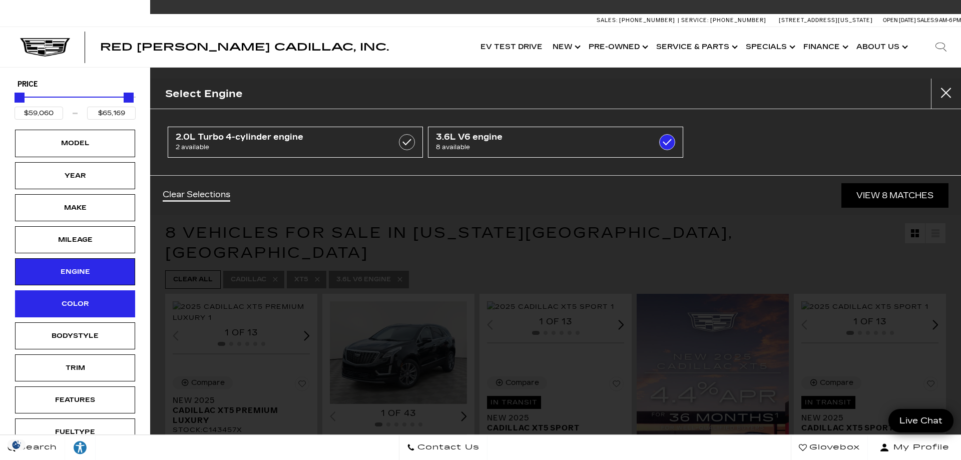
click at [75, 302] on div "Color" at bounding box center [75, 303] width 50 height 11
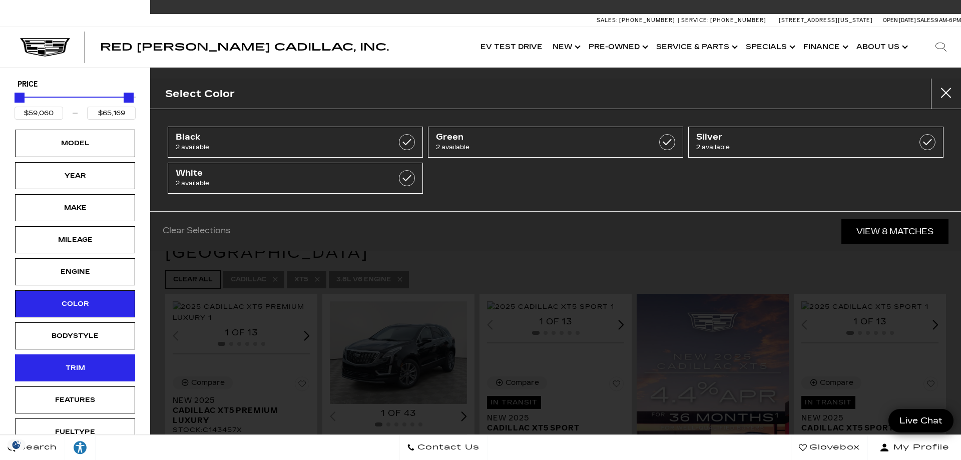
click at [88, 364] on div "Trim" at bounding box center [75, 367] width 50 height 11
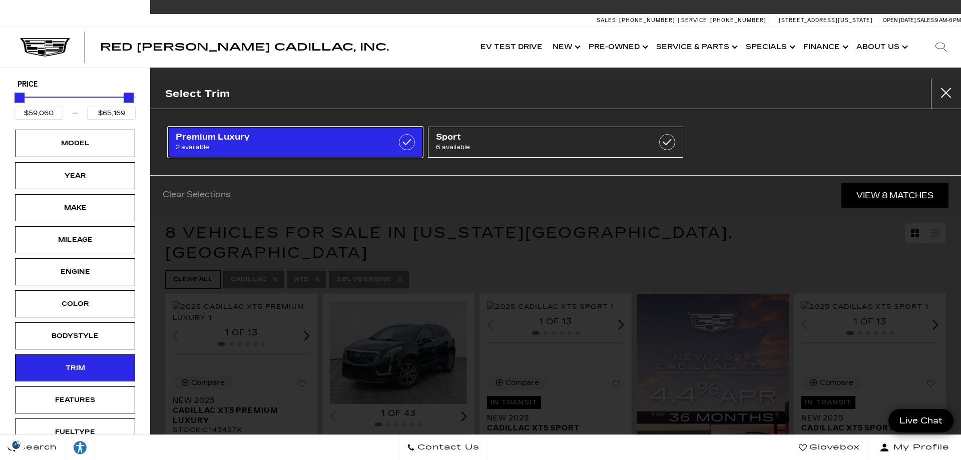
click at [228, 134] on span "Premium Luxury" at bounding box center [277, 137] width 203 height 10
type input "$61,023"
checkbox input "true"
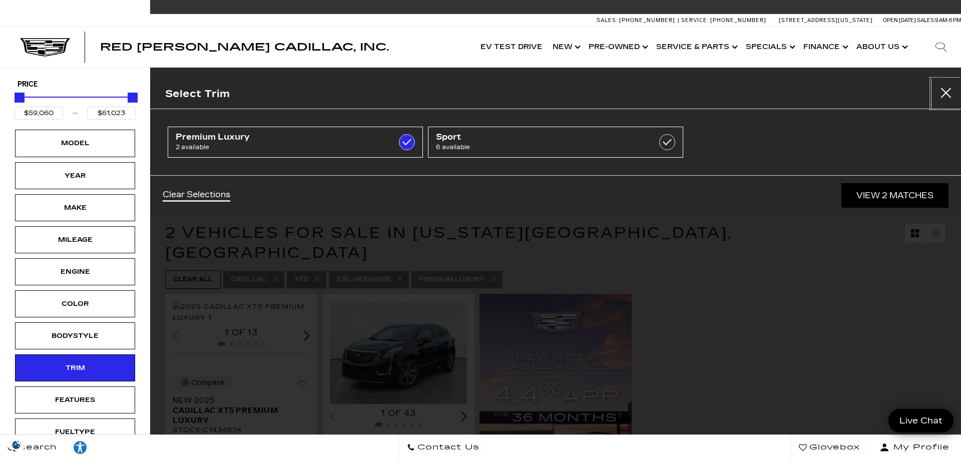
drag, startPoint x: 946, startPoint y: 90, endPoint x: 927, endPoint y: 101, distance: 22.4
click at [946, 91] on button "Close" at bounding box center [946, 94] width 30 height 30
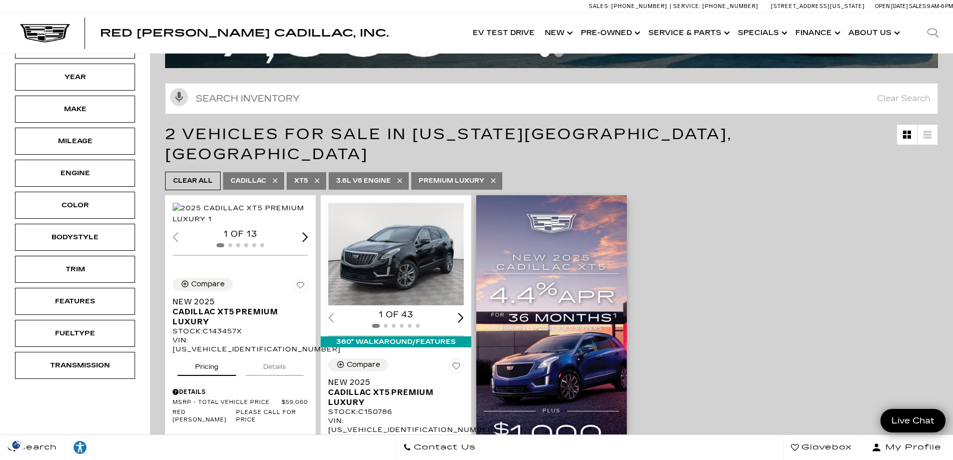
scroll to position [167, 0]
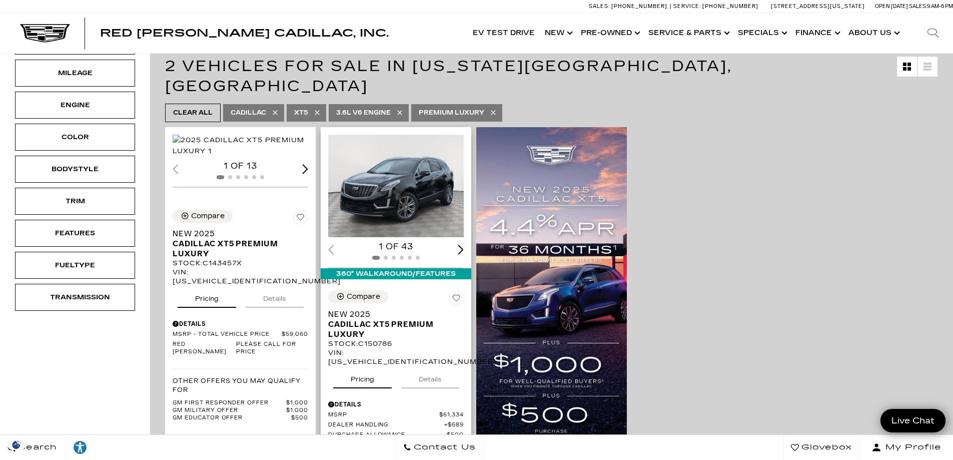
click at [400, 166] on img "1 / 2" at bounding box center [396, 186] width 137 height 103
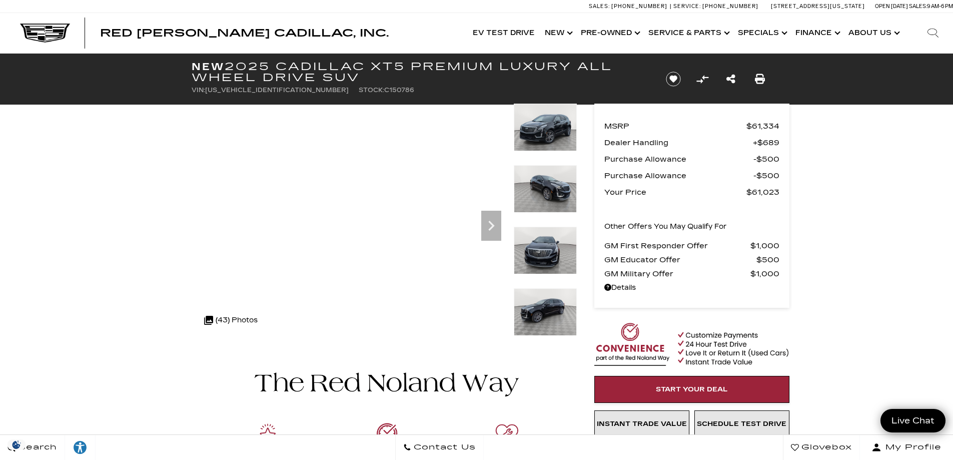
click at [530, 130] on img at bounding box center [545, 128] width 63 height 48
click at [489, 219] on icon "Next" at bounding box center [491, 226] width 20 height 20
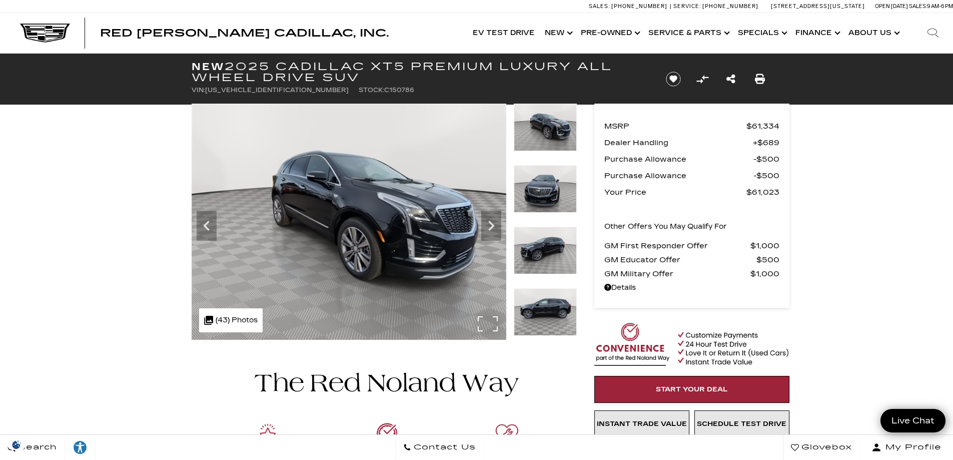
click at [487, 321] on img at bounding box center [349, 222] width 315 height 236
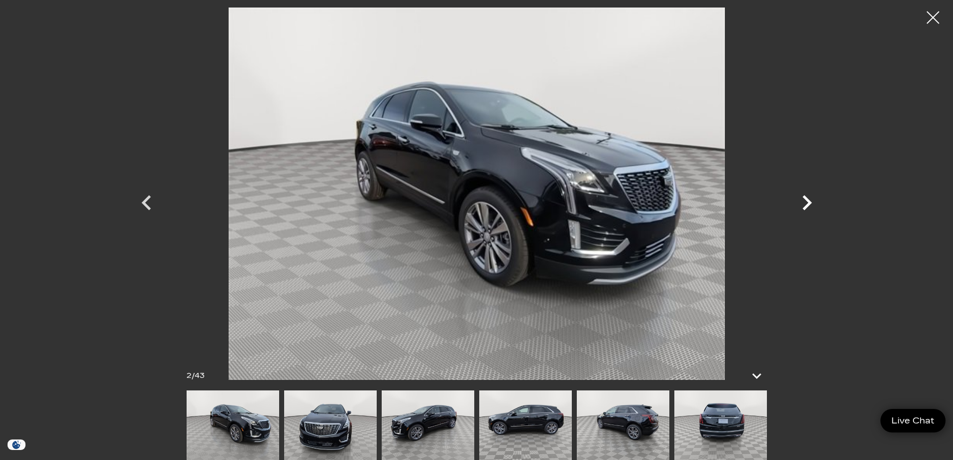
click at [814, 204] on icon "Next" at bounding box center [807, 203] width 30 height 30
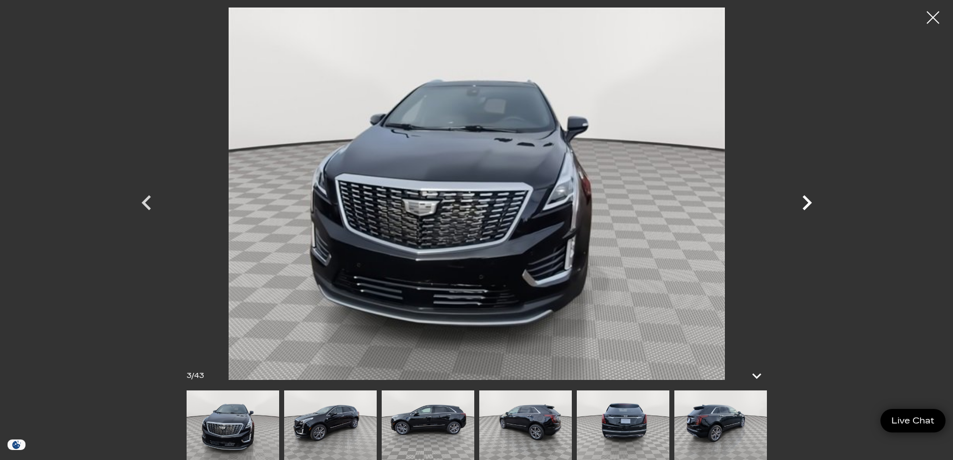
click at [808, 205] on icon "Next" at bounding box center [808, 202] width 10 height 15
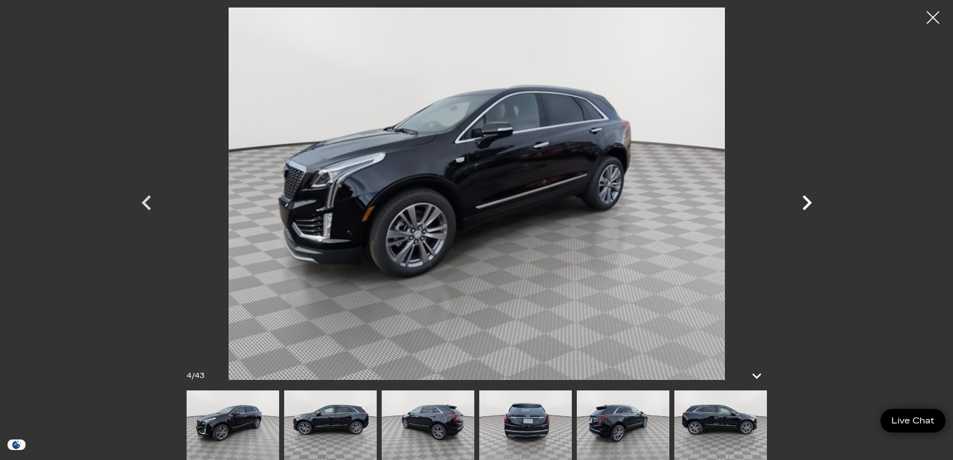
click at [808, 205] on icon "Next" at bounding box center [808, 202] width 10 height 15
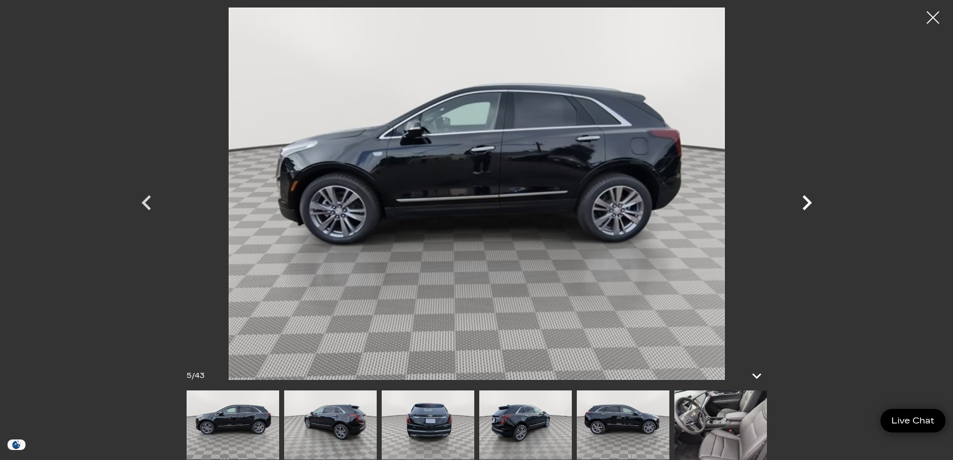
click at [808, 205] on icon "Next" at bounding box center [808, 202] width 10 height 15
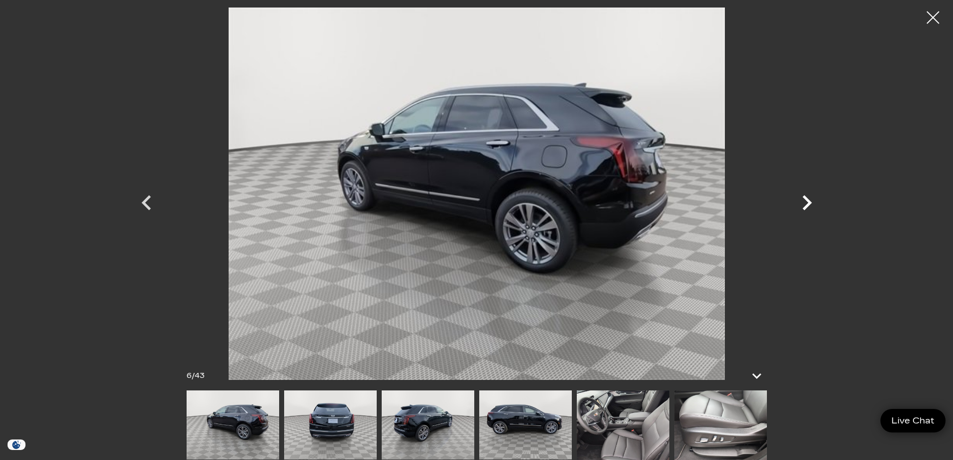
click at [805, 205] on icon "Next" at bounding box center [807, 203] width 30 height 30
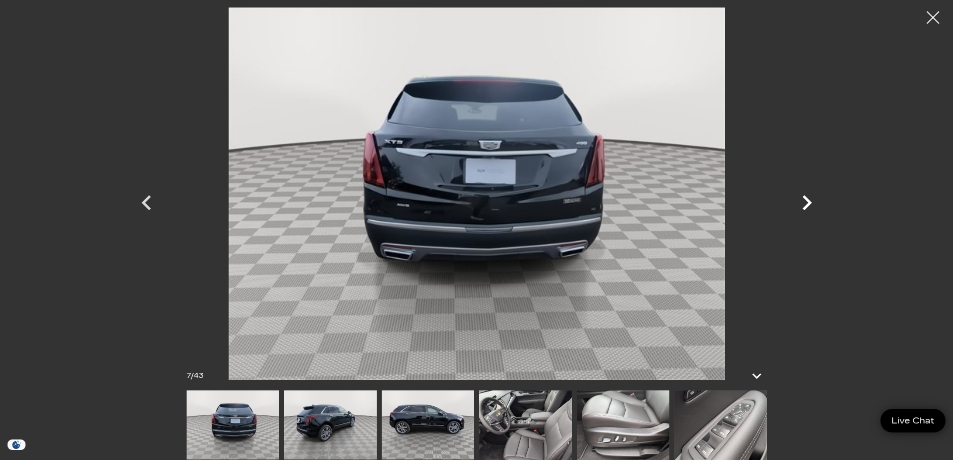
click at [805, 205] on icon "Next" at bounding box center [807, 203] width 30 height 30
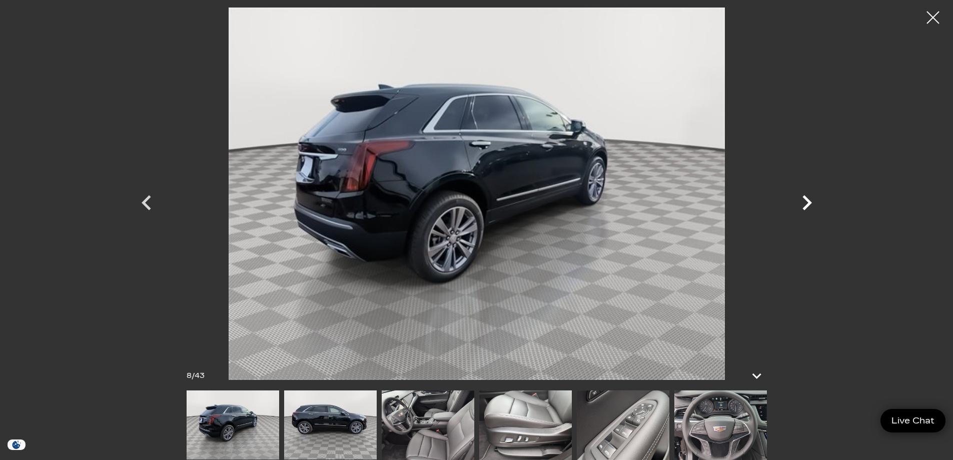
click at [805, 205] on icon "Next" at bounding box center [807, 203] width 30 height 30
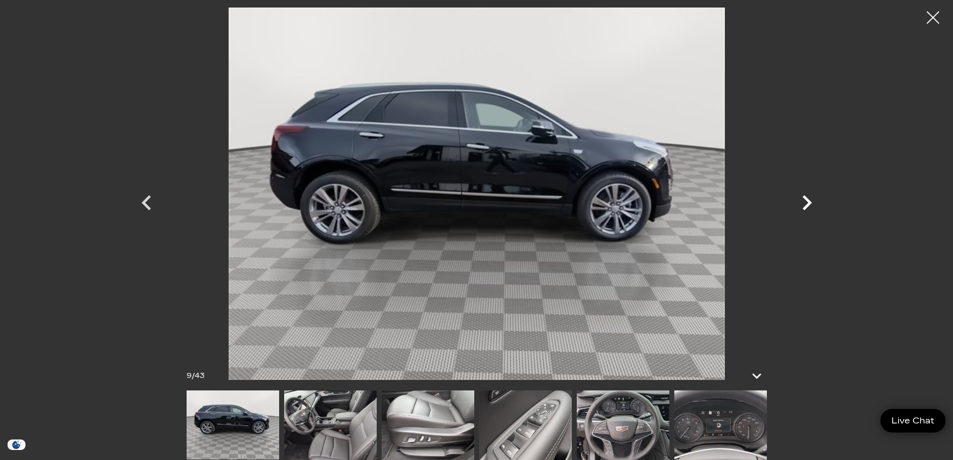
click at [806, 205] on icon "Next" at bounding box center [807, 203] width 30 height 30
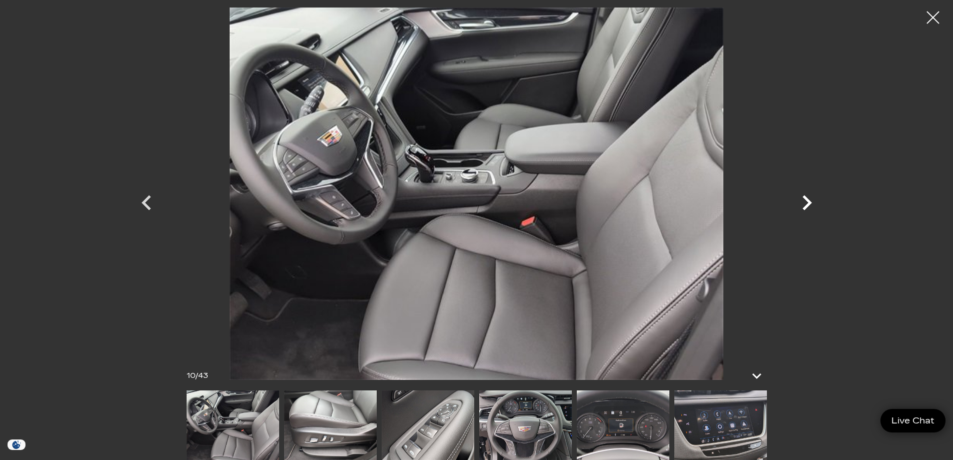
click at [806, 205] on icon "Next" at bounding box center [807, 203] width 30 height 30
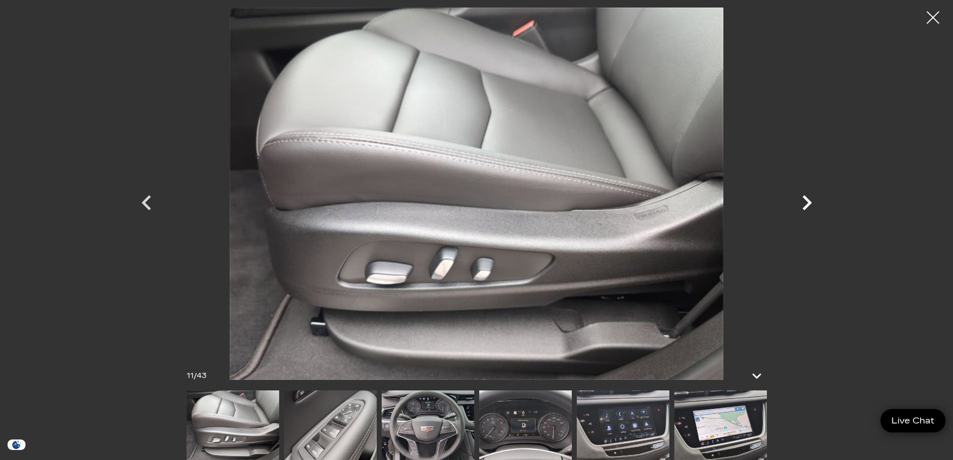
click at [806, 205] on icon "Next" at bounding box center [807, 203] width 30 height 30
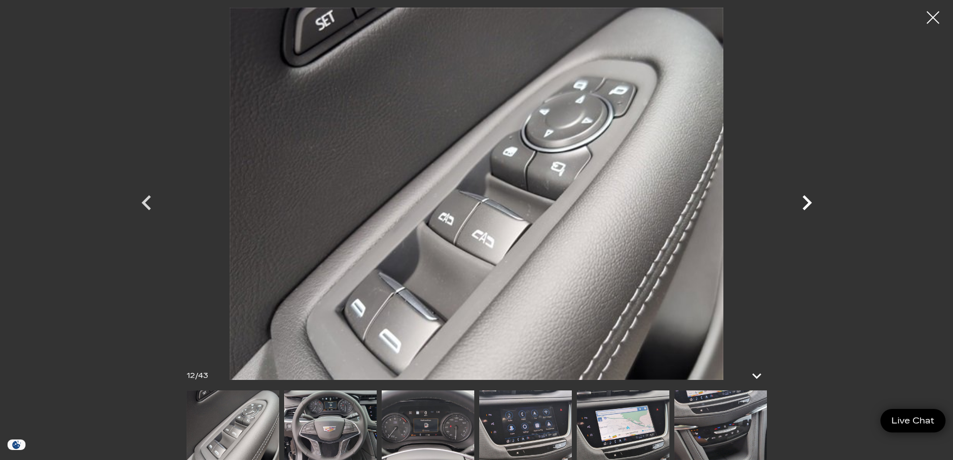
click at [806, 205] on icon "Next" at bounding box center [807, 203] width 30 height 30
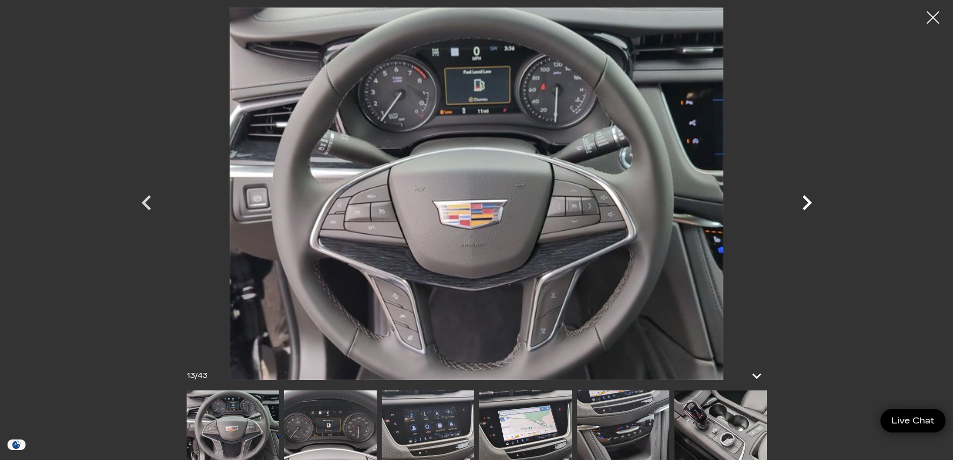
click at [806, 205] on icon "Next" at bounding box center [807, 203] width 30 height 30
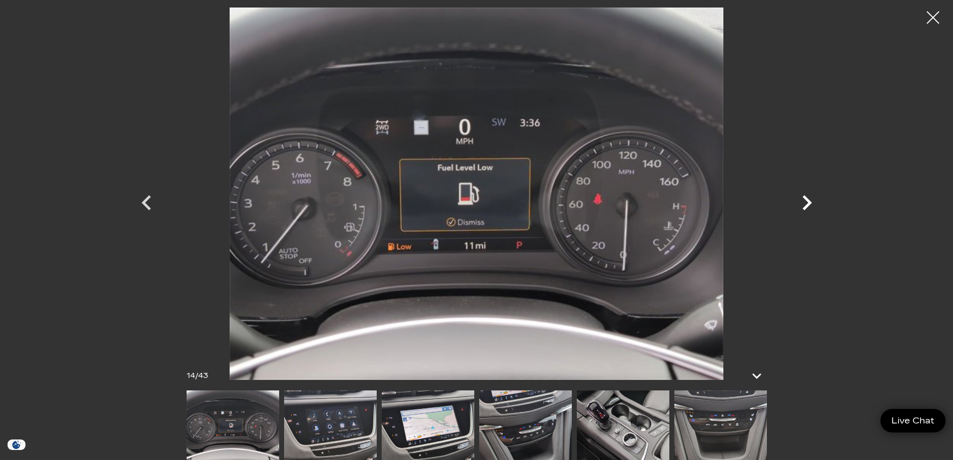
click at [806, 205] on icon "Next" at bounding box center [807, 203] width 30 height 30
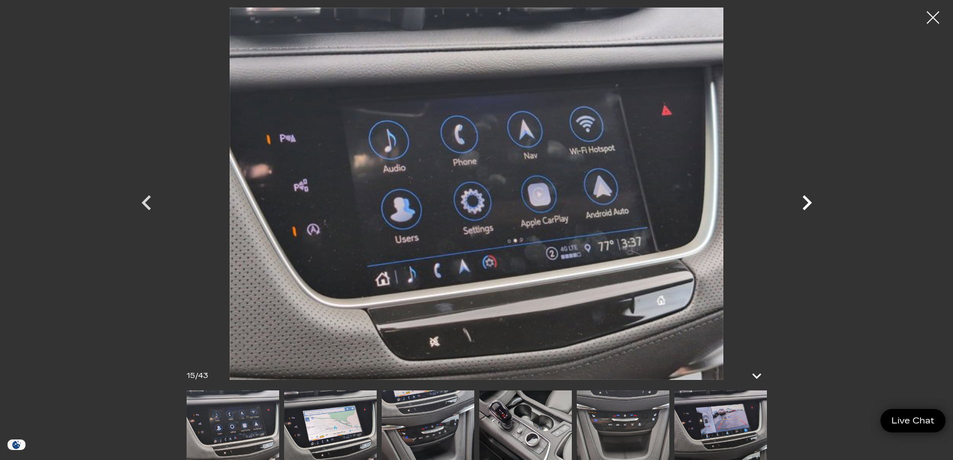
click at [806, 205] on icon "Next" at bounding box center [807, 203] width 30 height 30
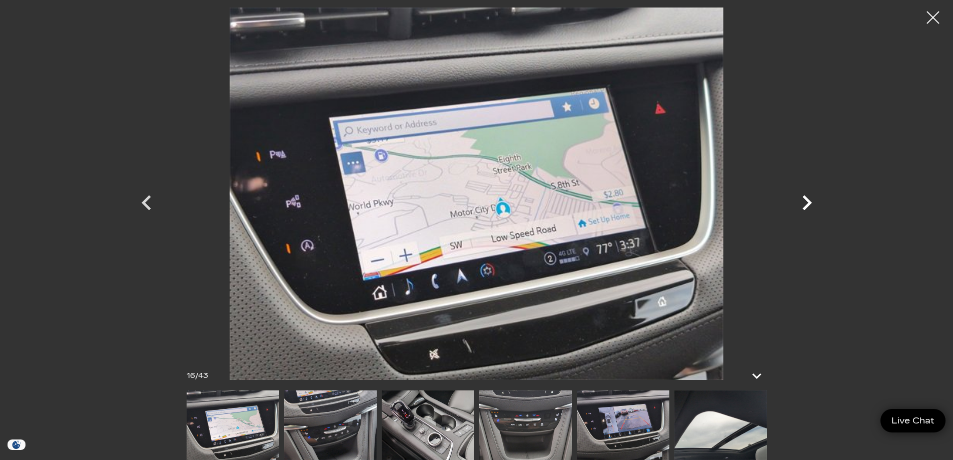
click at [806, 205] on icon "Next" at bounding box center [807, 203] width 30 height 30
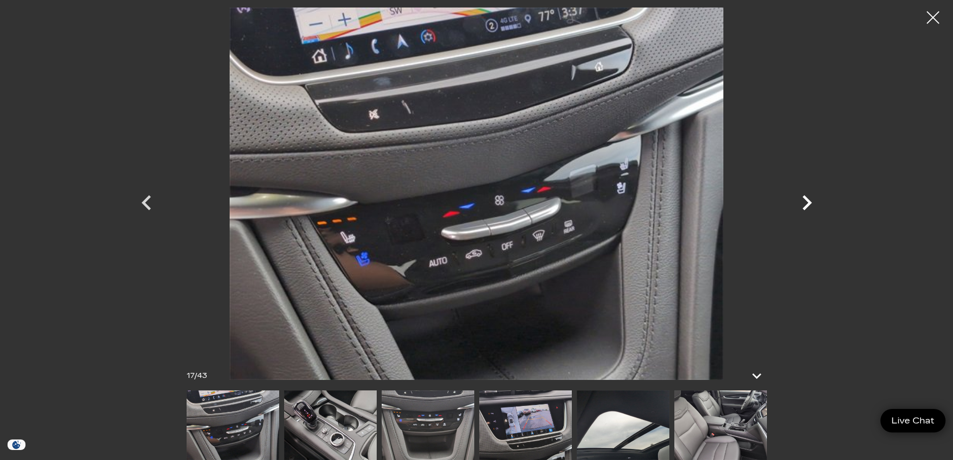
click at [806, 205] on icon "Next" at bounding box center [807, 203] width 30 height 30
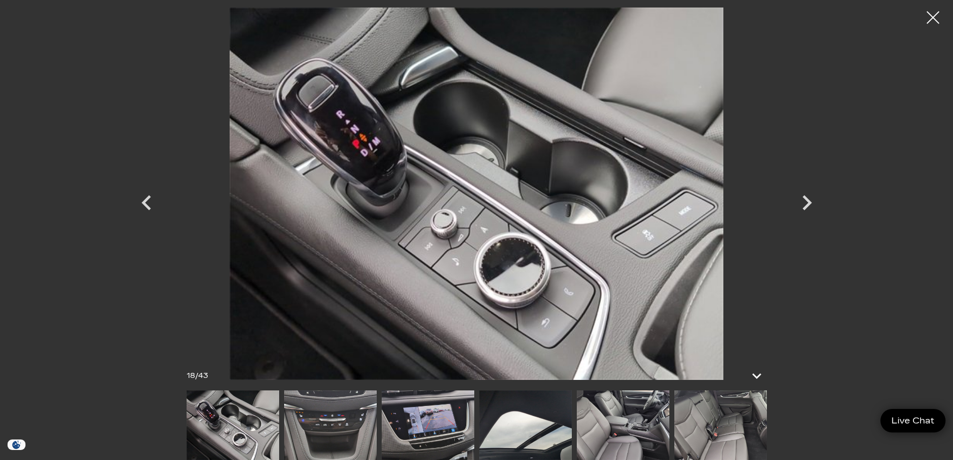
click at [936, 22] on div at bounding box center [933, 17] width 25 height 25
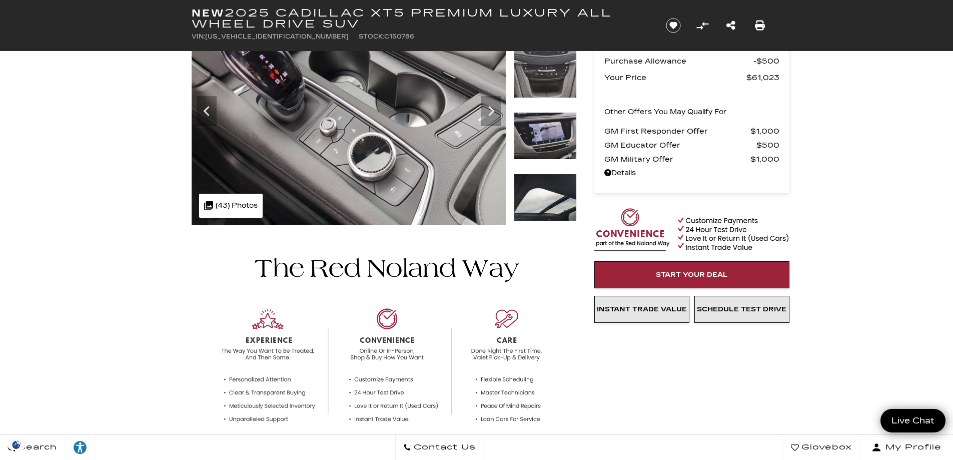
scroll to position [167, 0]
